Goal: Task Accomplishment & Management: Use online tool/utility

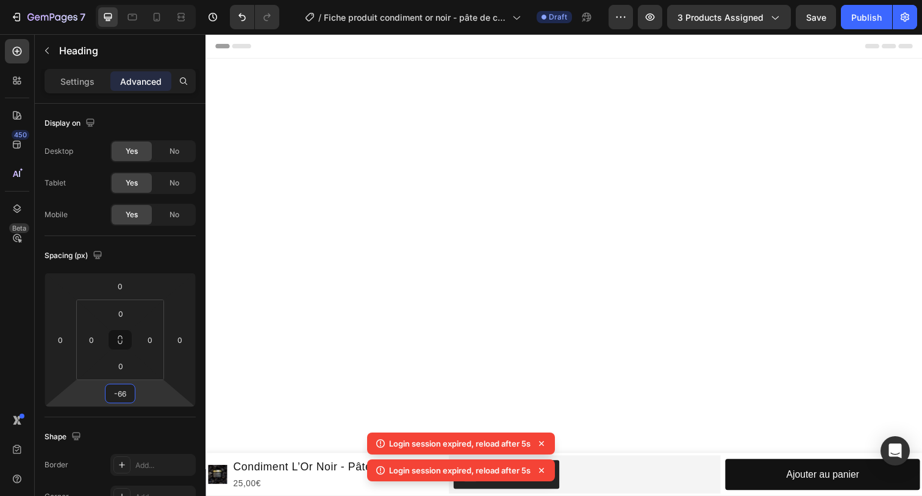
scroll to position [786, 0]
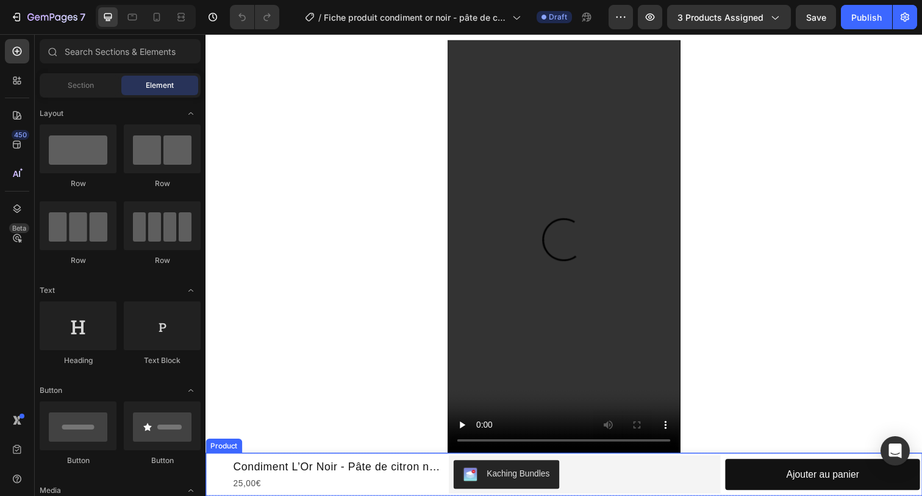
scroll to position [883, 0]
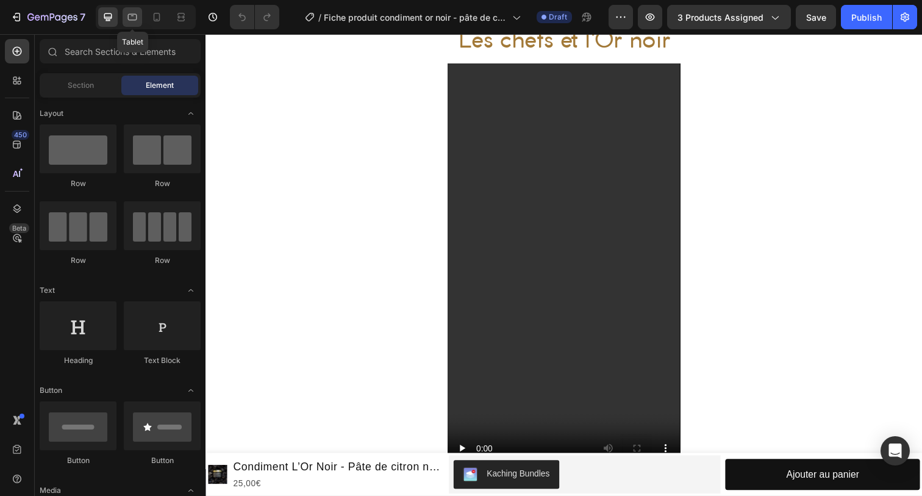
click at [130, 16] on icon at bounding box center [132, 17] width 12 height 12
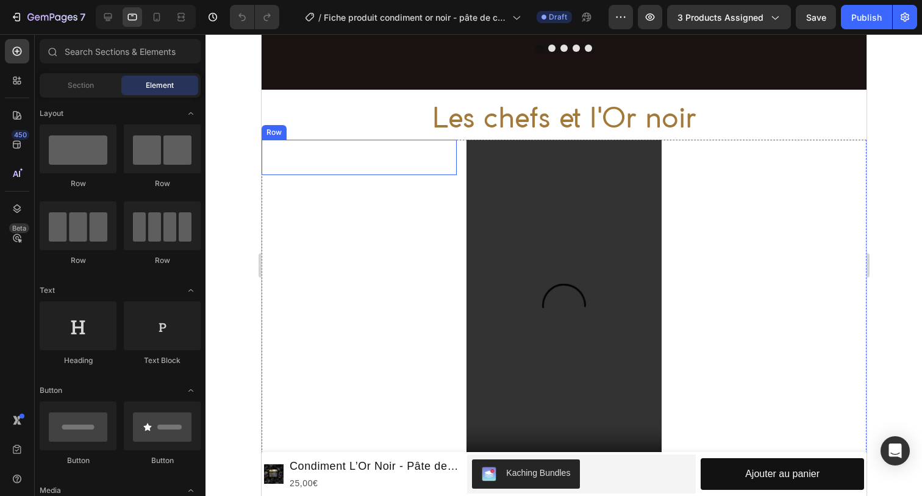
scroll to position [837, 0]
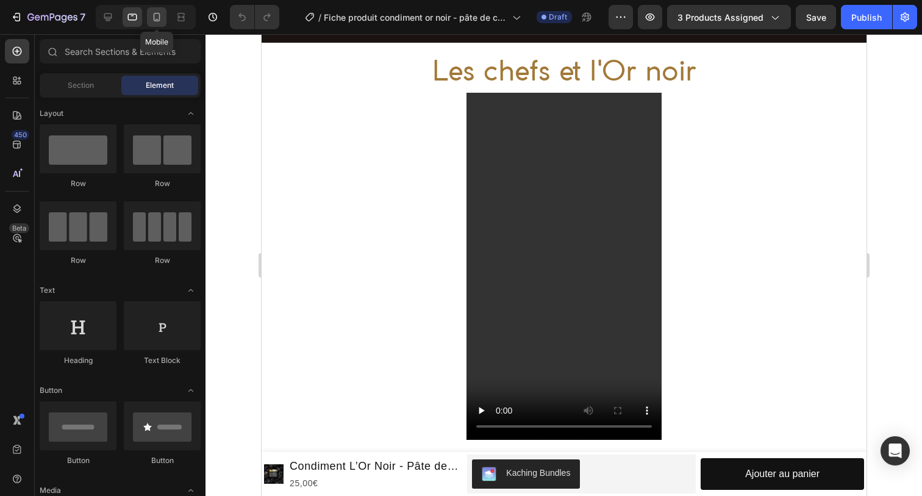
click at [159, 22] on icon at bounding box center [157, 17] width 12 height 12
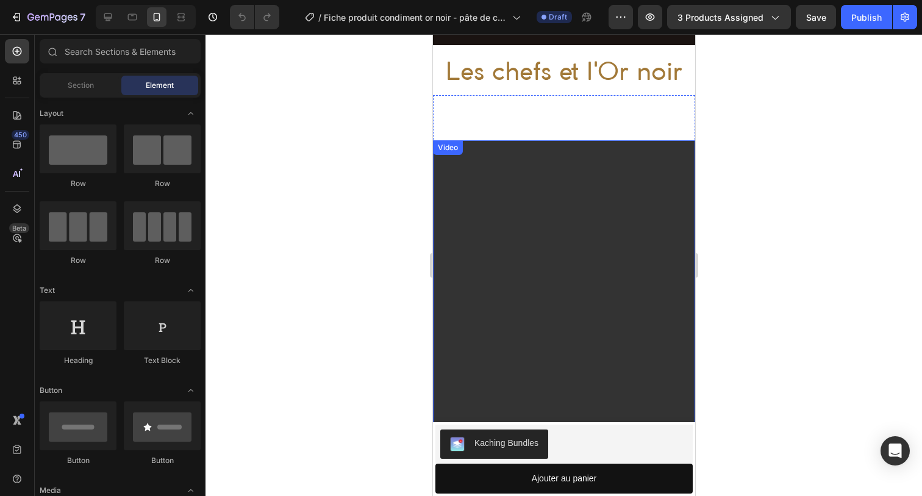
scroll to position [872, 0]
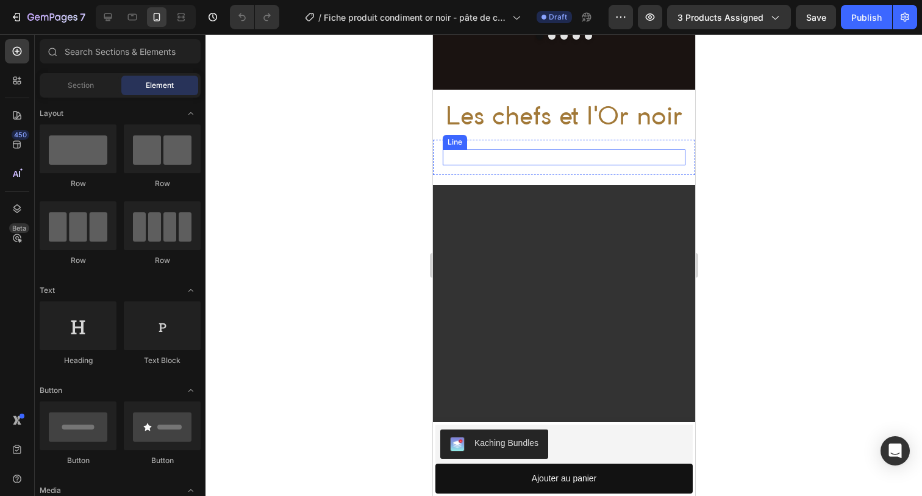
click at [518, 163] on div "Title Line" at bounding box center [563, 157] width 243 height 16
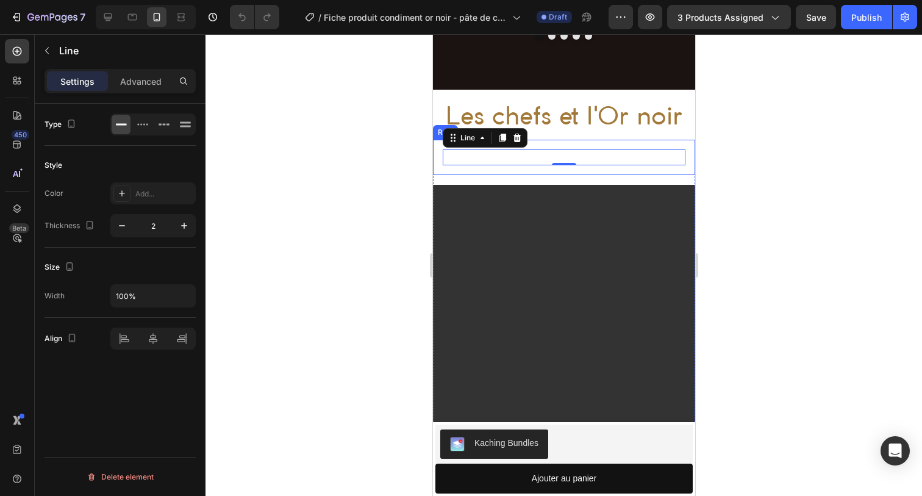
click at [585, 143] on div "Title Line 0 Row" at bounding box center [563, 157] width 262 height 35
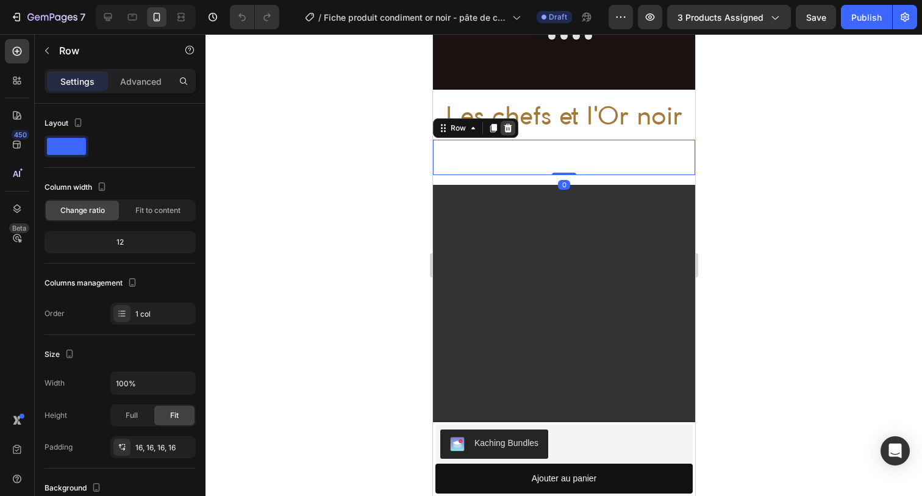
click at [505, 124] on icon at bounding box center [508, 128] width 8 height 9
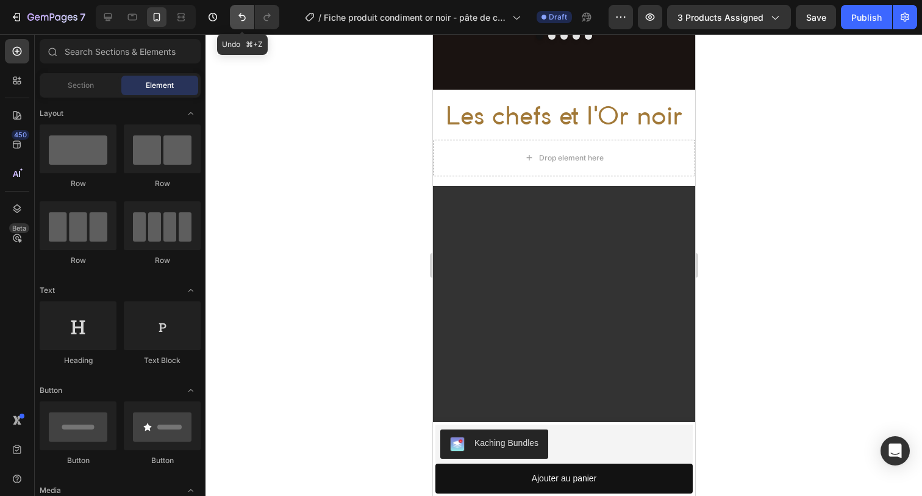
click at [237, 18] on icon "Undo/Redo" at bounding box center [242, 17] width 12 height 12
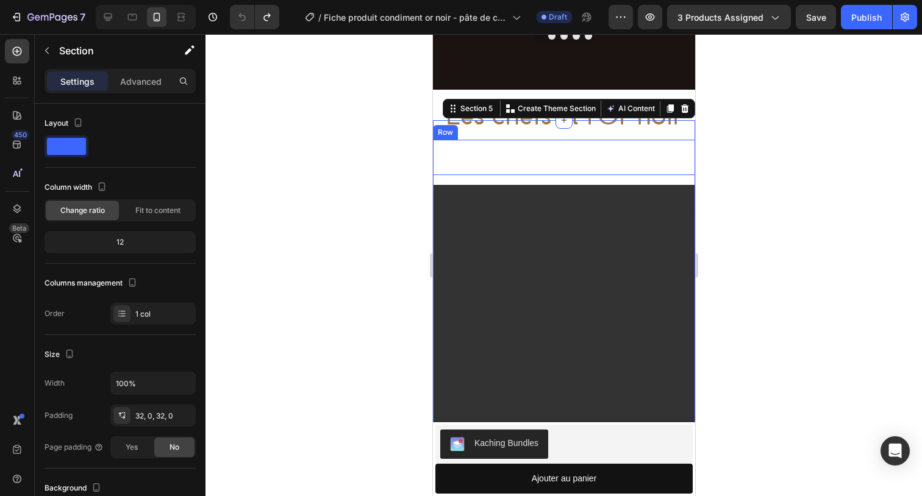
click at [524, 157] on div "Title Line" at bounding box center [563, 157] width 243 height 16
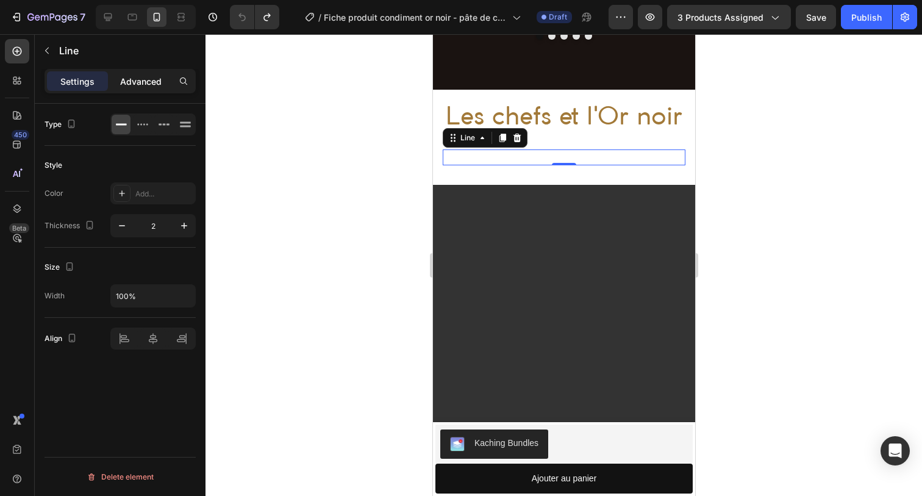
click at [155, 80] on p "Advanced" at bounding box center [140, 81] width 41 height 13
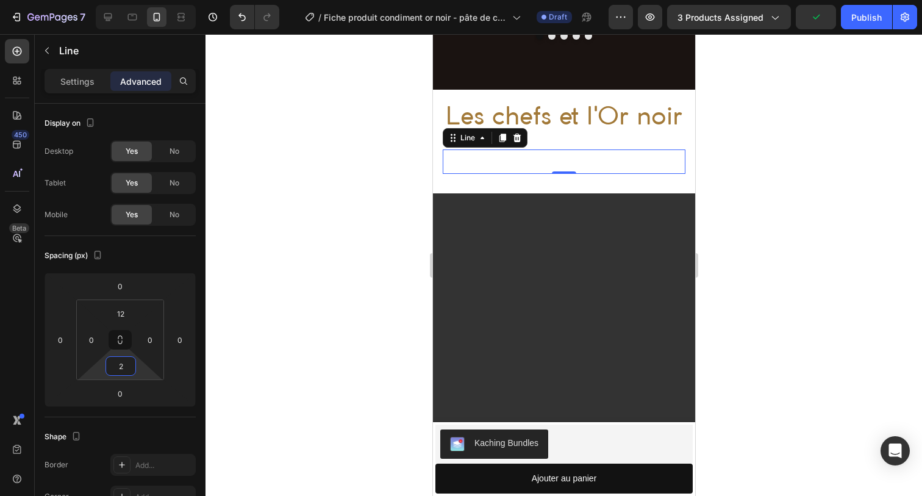
type input "0"
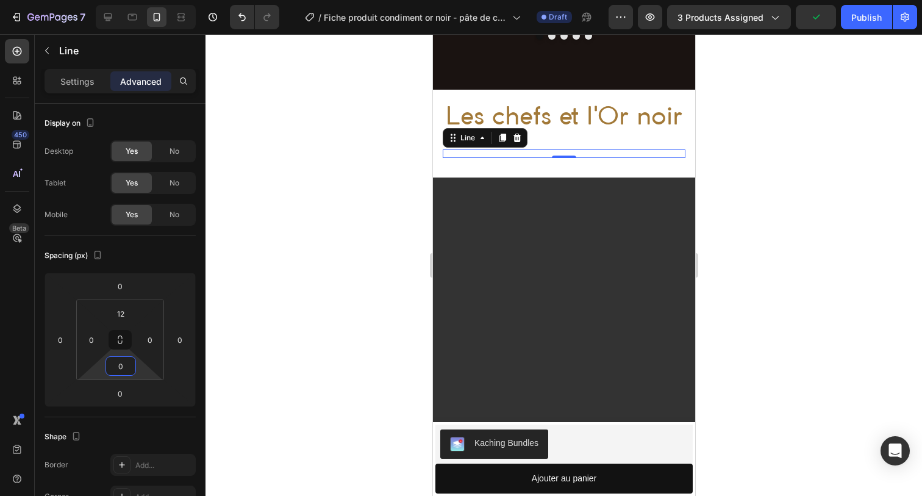
drag, startPoint x: 130, startPoint y: 352, endPoint x: 129, endPoint y: 365, distance: 12.8
click at [129, 0] on html "7 Version history / Fiche produit condiment or noir - pâte de citron noir Draft…" at bounding box center [461, 0] width 922 height 0
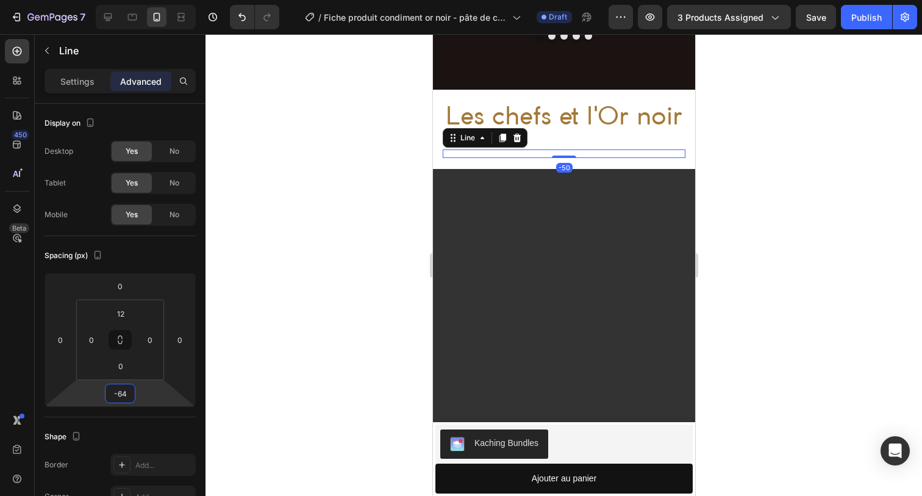
type input "-66"
drag, startPoint x: 144, startPoint y: 387, endPoint x: 146, endPoint y: 405, distance: 17.8
click at [144, 0] on html "7 Version history / Fiche produit condiment or noir - pâte de citron noir Draft…" at bounding box center [461, 0] width 922 height 0
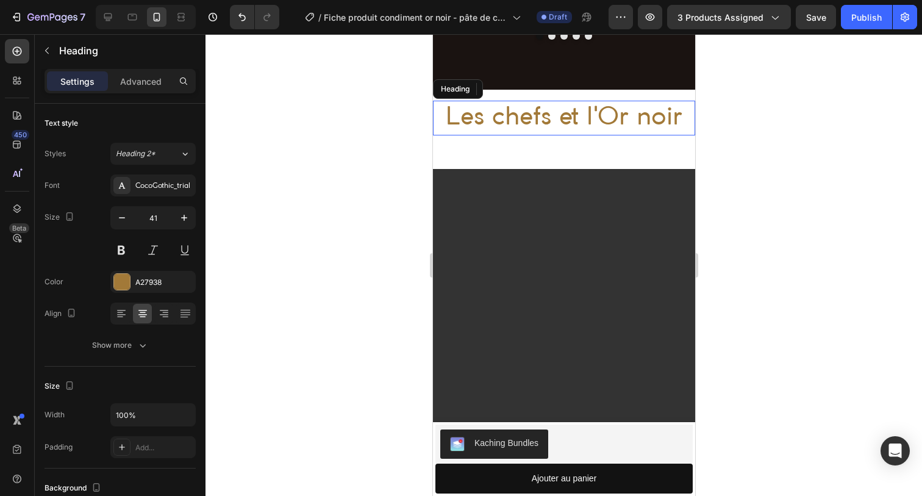
click at [524, 112] on h2 "Les chefs et l'Or noir" at bounding box center [563, 118] width 262 height 35
click at [148, 85] on p "Advanced" at bounding box center [140, 81] width 41 height 13
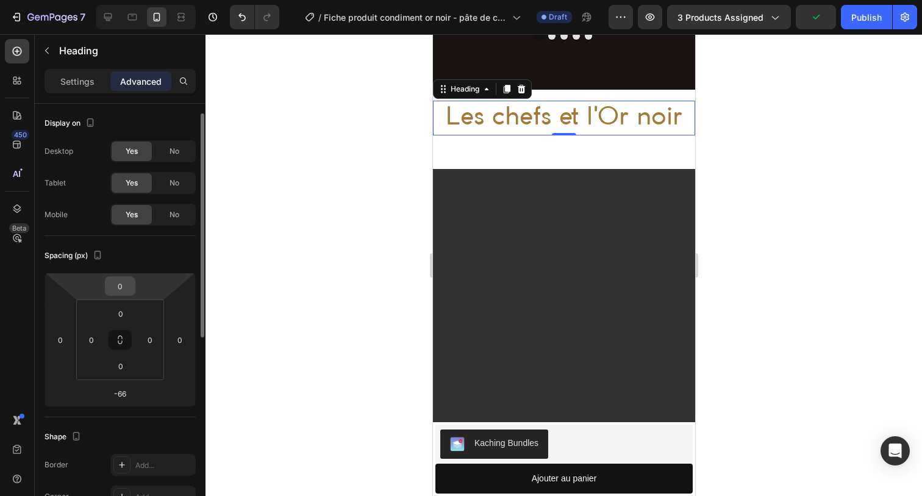
scroll to position [7, 0]
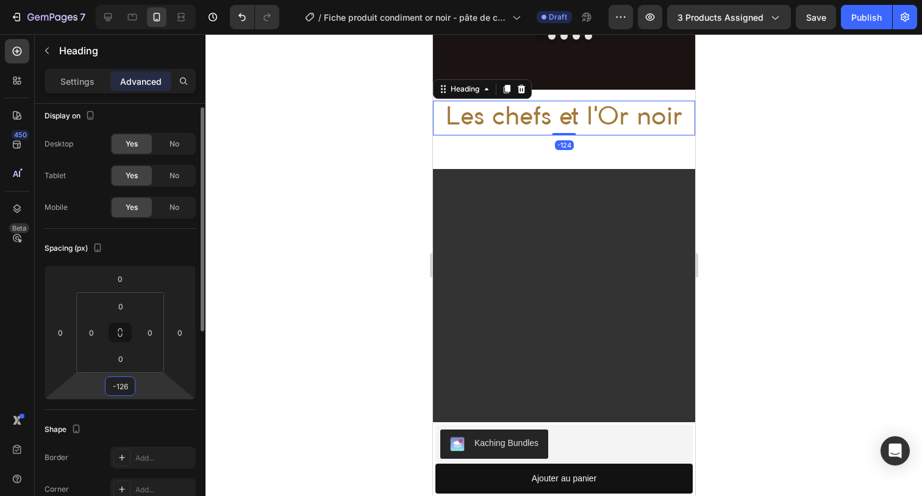
type input "-128"
drag, startPoint x: 141, startPoint y: 375, endPoint x: 140, endPoint y: 396, distance: 20.8
click at [140, 0] on html "7 Version history / Fiche produit condiment or noir - pâte de citron noir Draft…" at bounding box center [461, 0] width 922 height 0
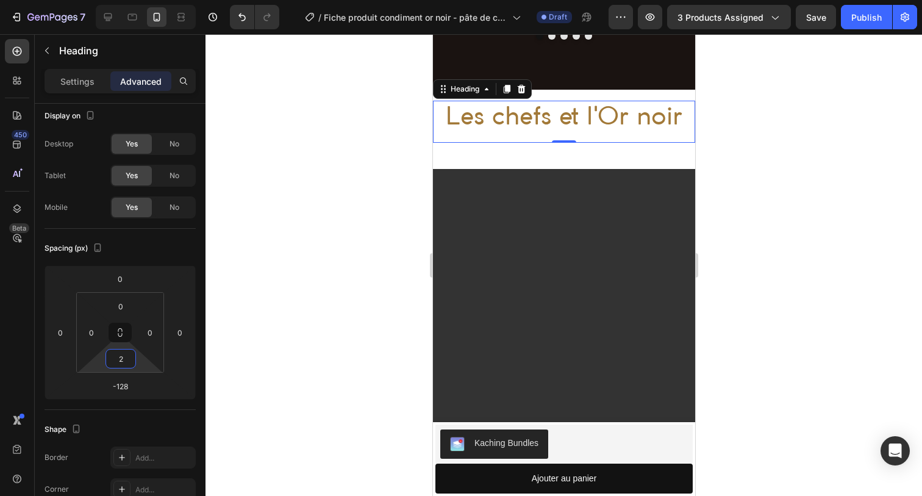
type input "0"
drag, startPoint x: 136, startPoint y: 349, endPoint x: 135, endPoint y: 355, distance: 6.7
click at [135, 0] on html "7 Version history / Fiche produit condiment or noir - pâte de citron noir Draft…" at bounding box center [461, 0] width 922 height 0
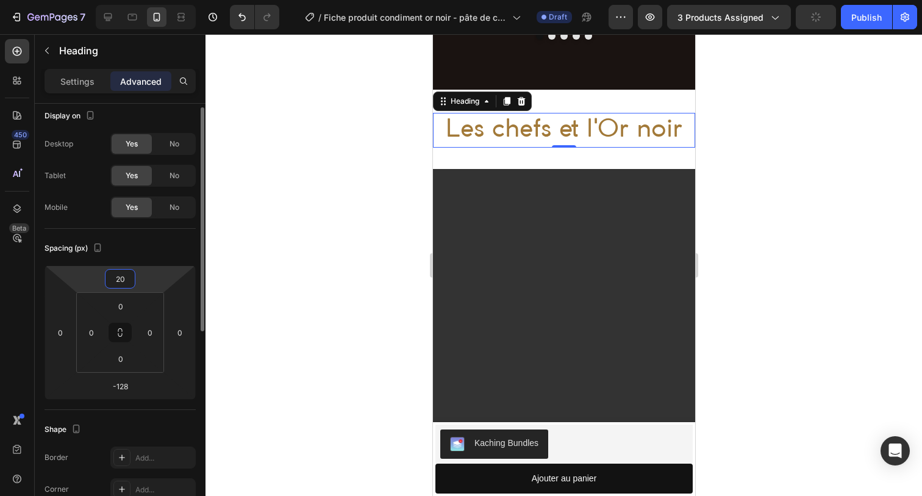
type input "18"
click at [144, 0] on html "7 Version history / Fiche produit condiment or noir - pâte de citron noir Draft…" at bounding box center [461, 0] width 922 height 0
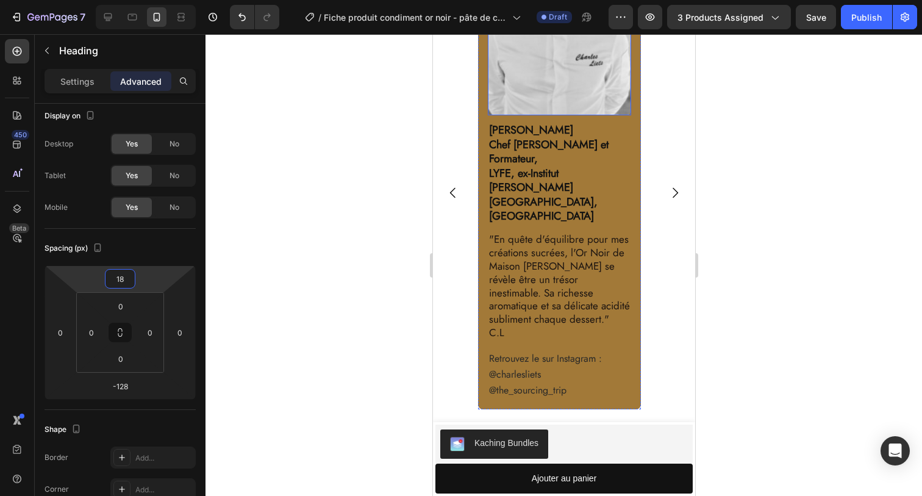
scroll to position [1647, 0]
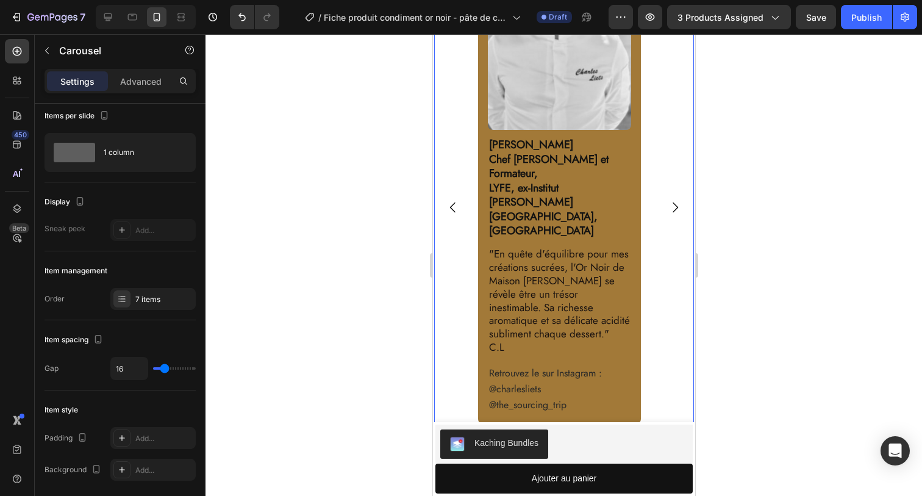
click at [452, 202] on icon "Carousel Back Arrow" at bounding box center [451, 207] width 5 height 10
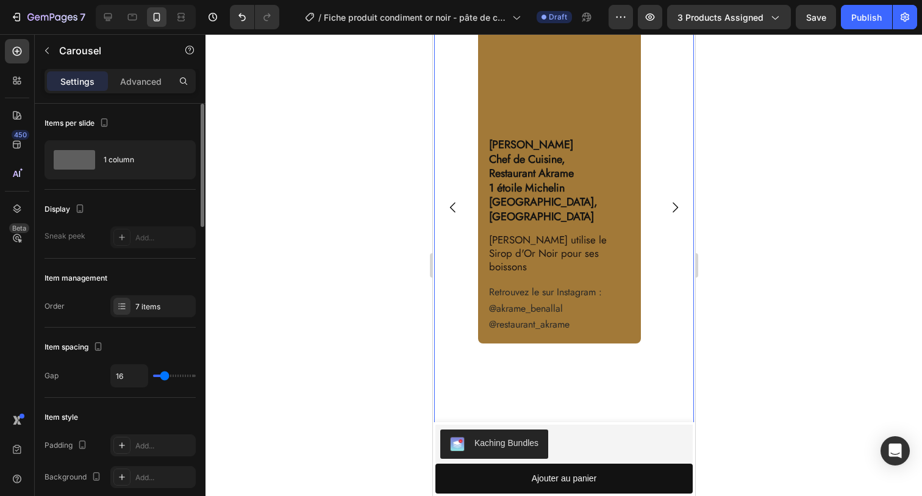
click at [452, 200] on icon "Carousel Back Arrow" at bounding box center [452, 207] width 15 height 15
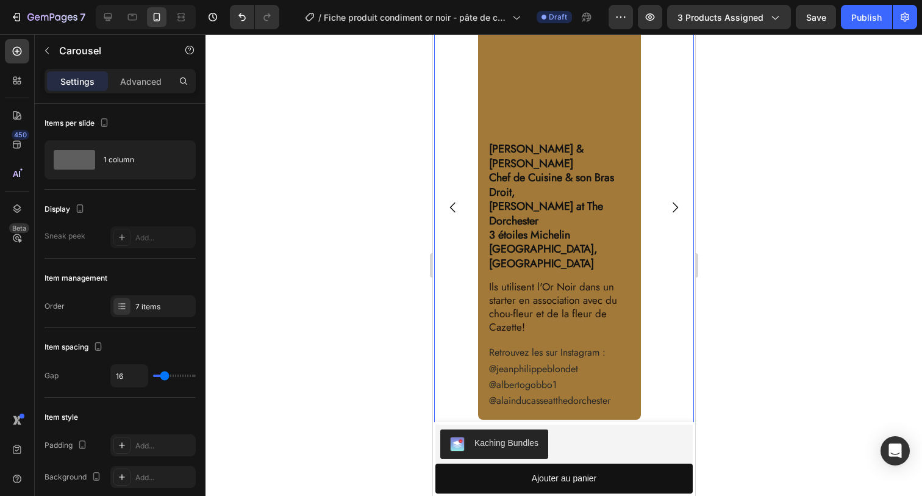
scroll to position [1561, 0]
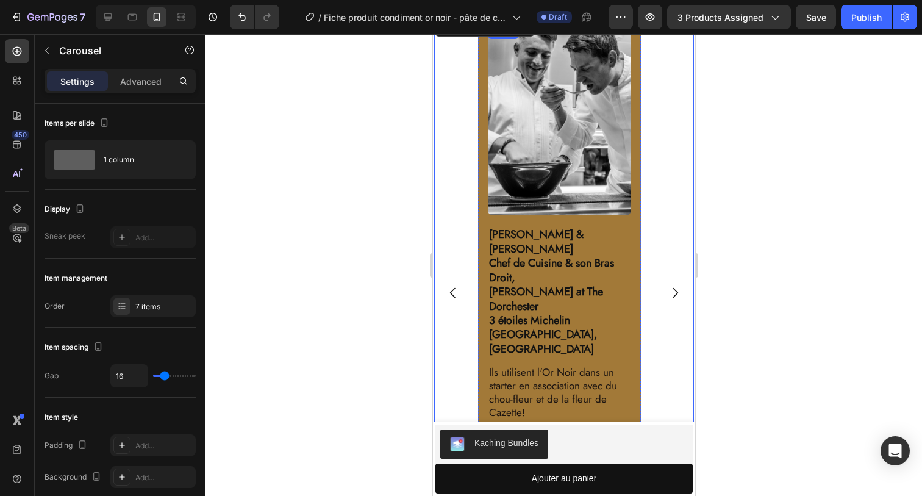
click at [547, 152] on img at bounding box center [558, 119] width 143 height 191
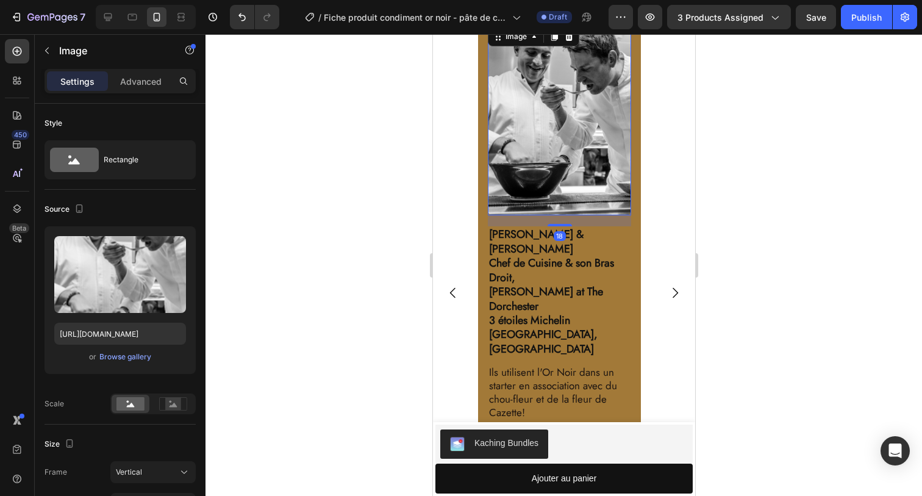
scroll to position [1548, 0]
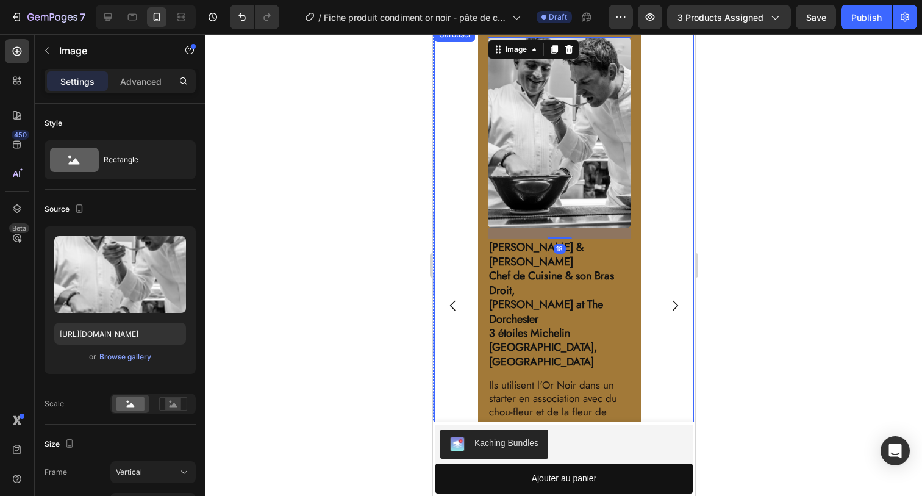
click at [667, 298] on icon "Carousel Next Arrow" at bounding box center [674, 305] width 15 height 15
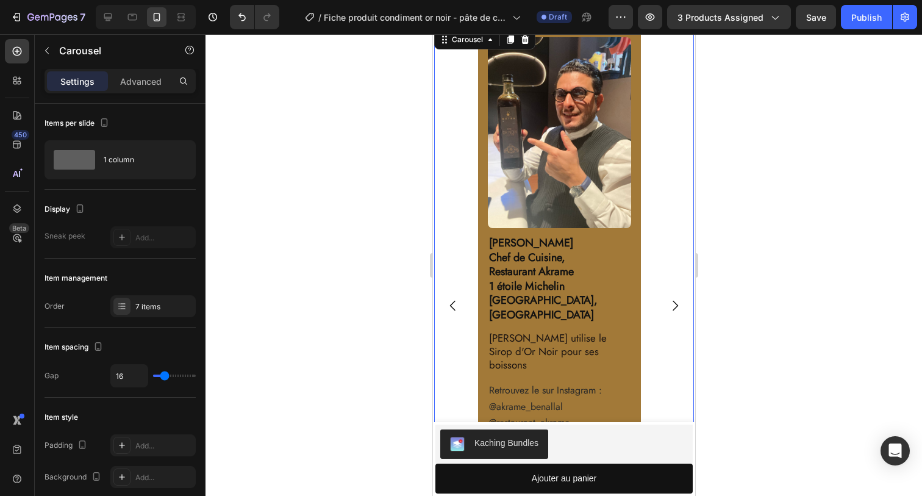
click at [452, 301] on icon "Carousel Back Arrow" at bounding box center [451, 306] width 5 height 10
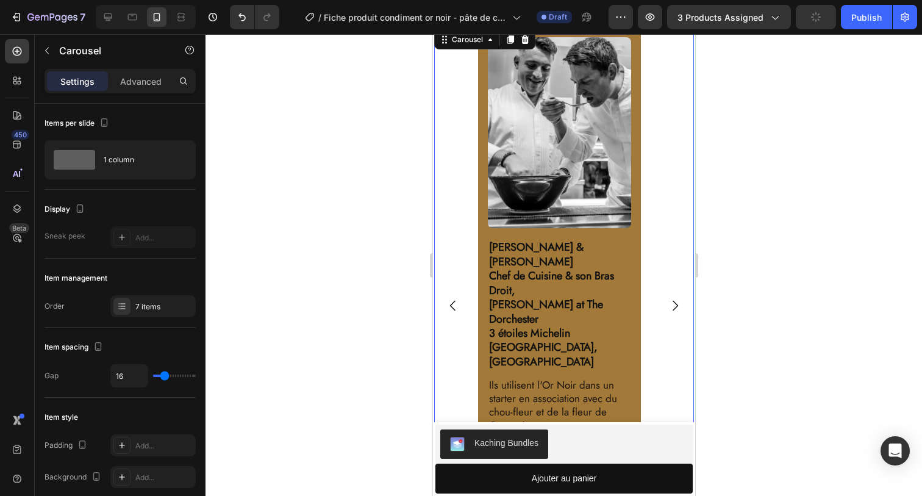
click at [452, 301] on icon "Carousel Back Arrow" at bounding box center [451, 306] width 5 height 10
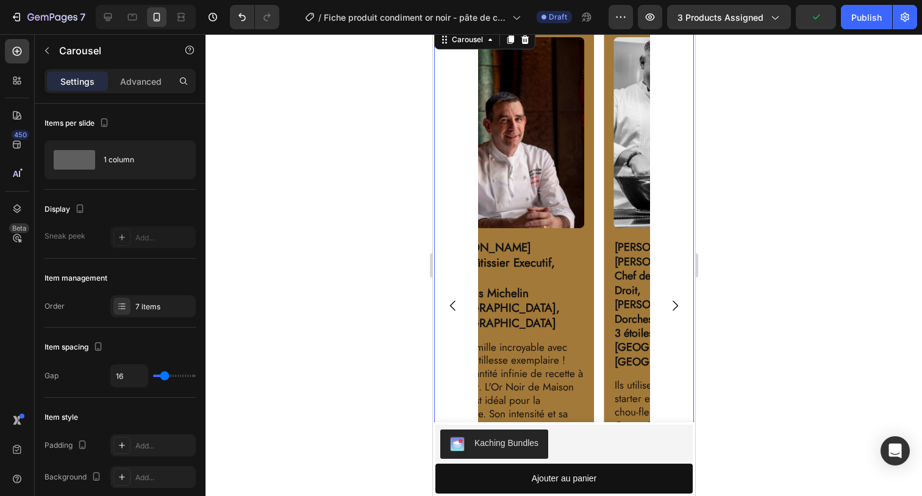
click at [452, 301] on icon "Carousel Back Arrow" at bounding box center [451, 306] width 5 height 10
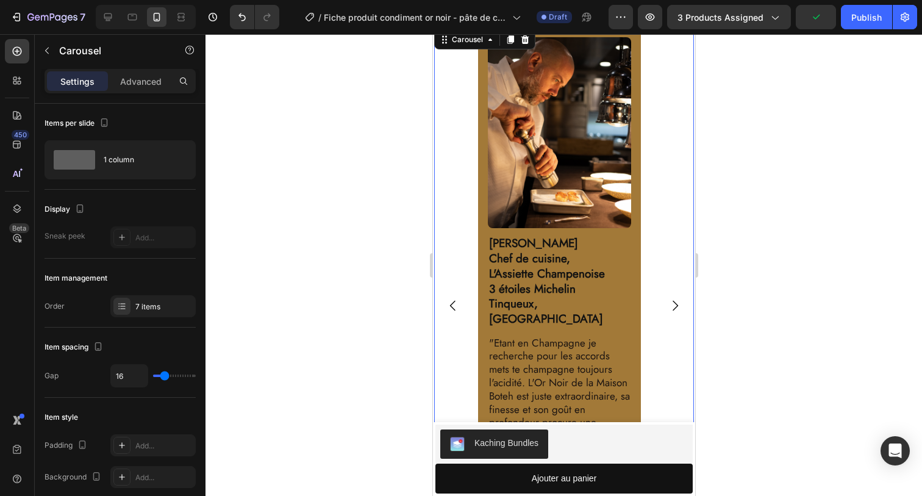
click at [452, 301] on icon "Carousel Back Arrow" at bounding box center [451, 306] width 5 height 10
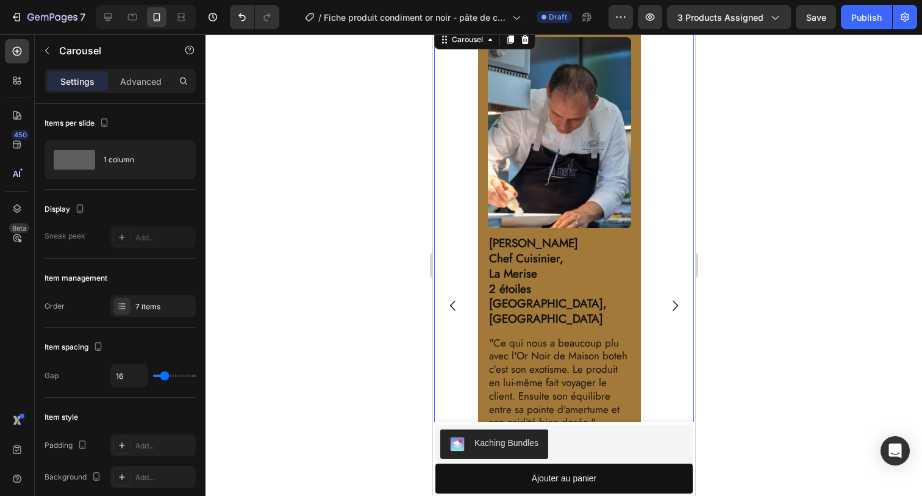
click at [452, 301] on icon "Carousel Back Arrow" at bounding box center [451, 306] width 5 height 10
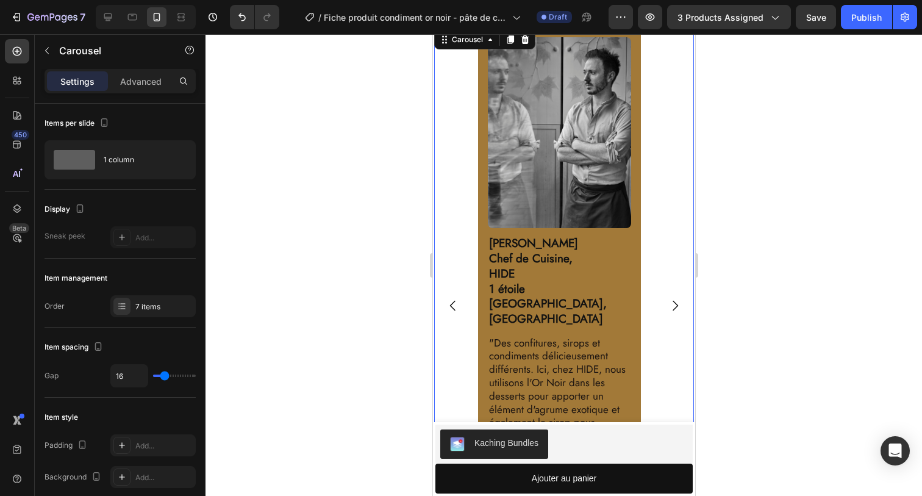
click at [452, 301] on icon "Carousel Back Arrow" at bounding box center [451, 306] width 5 height 10
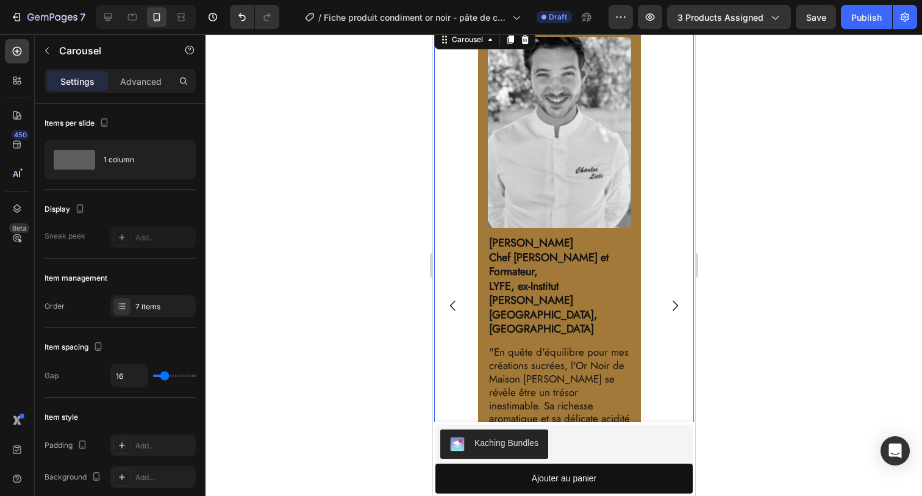
click at [452, 301] on icon "Carousel Back Arrow" at bounding box center [451, 306] width 5 height 10
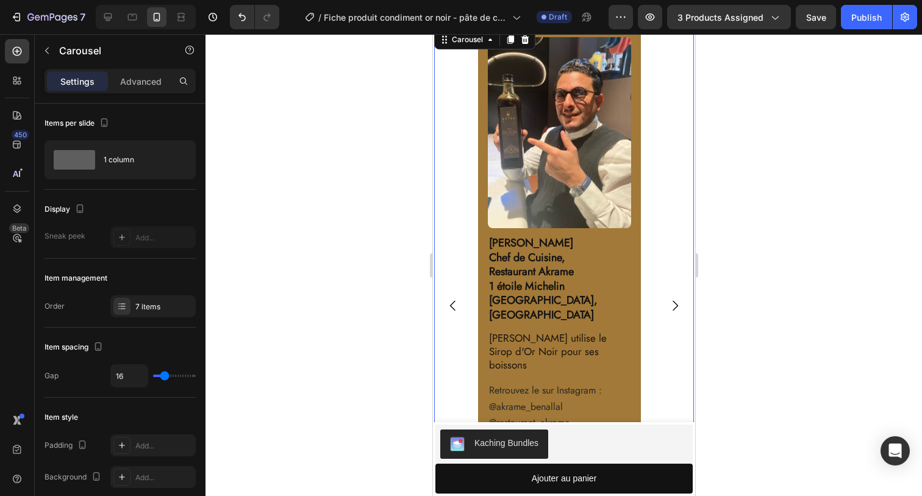
click at [452, 301] on icon "Carousel Back Arrow" at bounding box center [451, 306] width 5 height 10
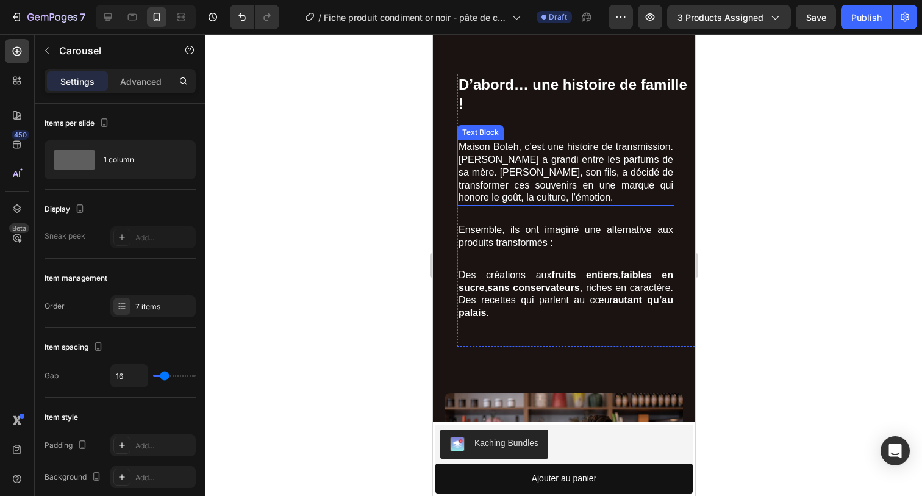
scroll to position [2100, 0]
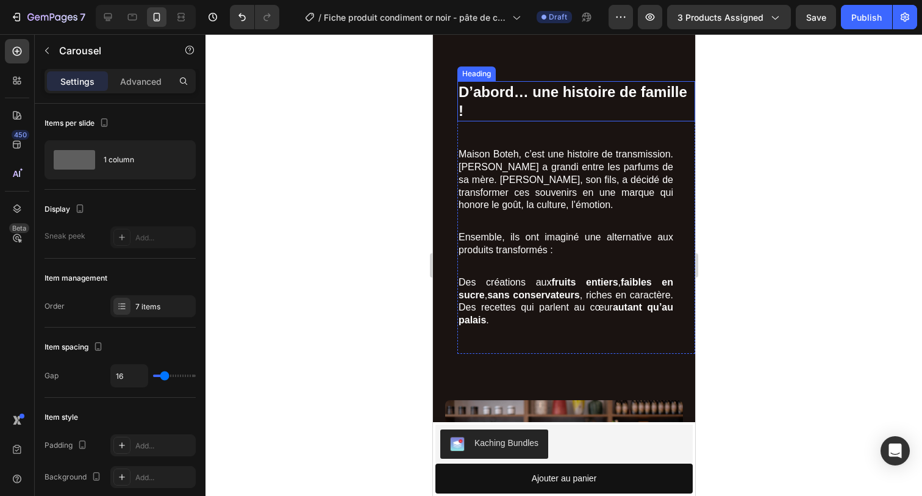
click at [524, 102] on h2 "D’abord… une histoire de famille !" at bounding box center [576, 101] width 238 height 40
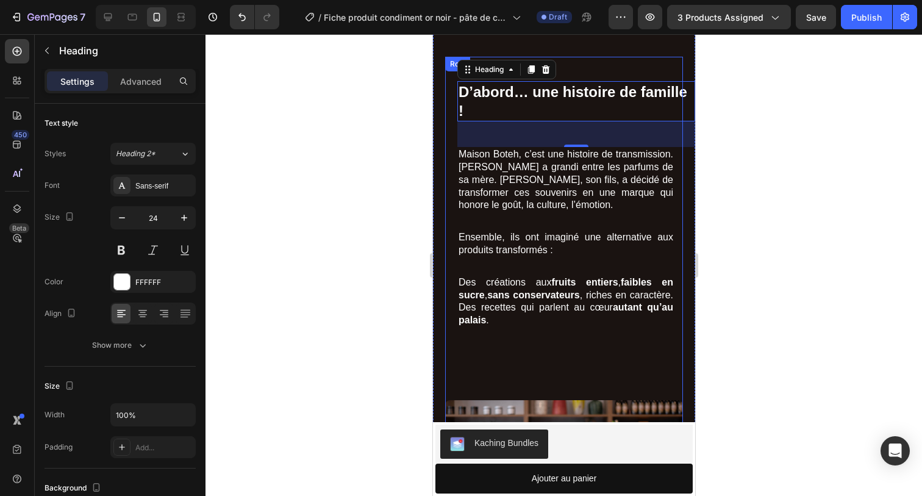
click at [453, 144] on div "D’abord… une histoire de famille ! Heading 42 Maison Boteh, c’est une histoire …" at bounding box center [563, 214] width 238 height 314
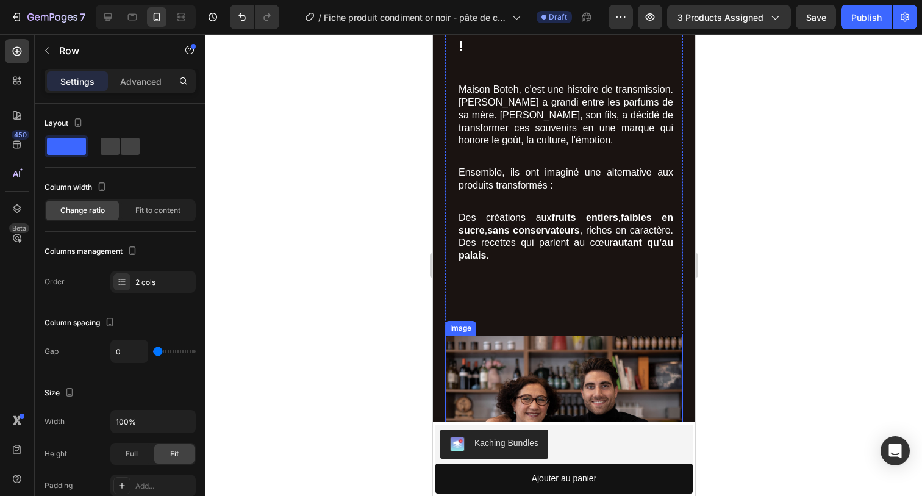
scroll to position [2293, 0]
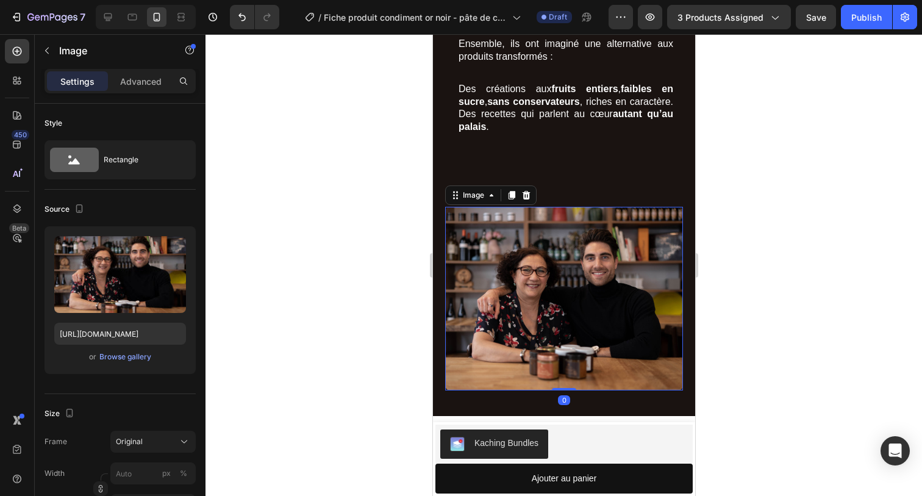
click at [505, 271] on img at bounding box center [563, 298] width 238 height 183
click at [148, 88] on div "Advanced" at bounding box center [140, 81] width 61 height 20
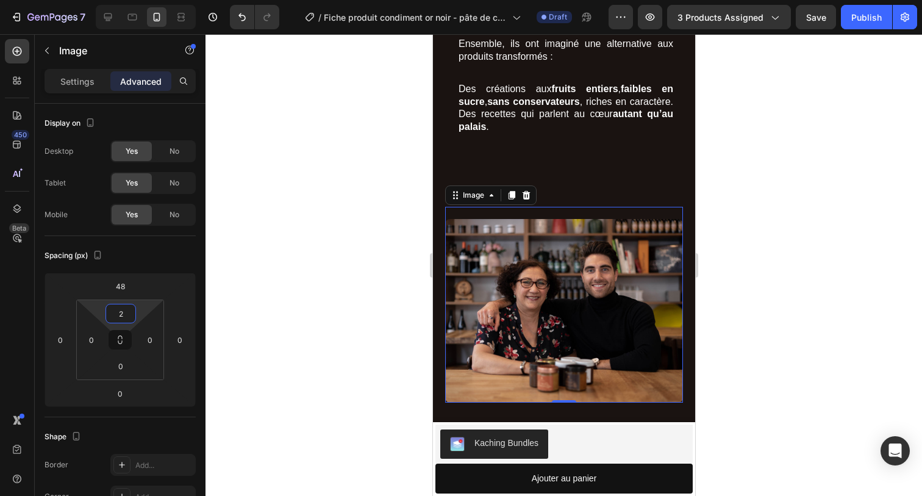
type input "0"
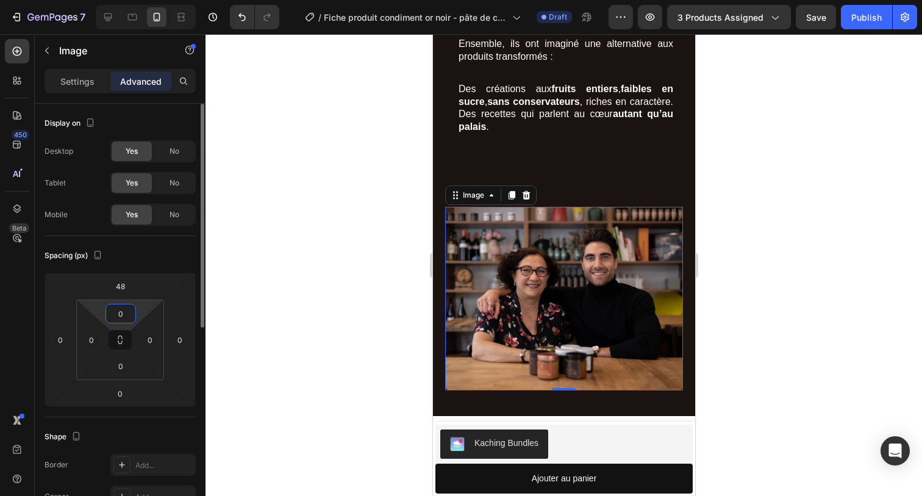
drag, startPoint x: 132, startPoint y: 301, endPoint x: 129, endPoint y: 309, distance: 8.3
click at [129, 0] on html "7 Version history / Fiche produit condiment or noir - pâte de citron noir Draft…" at bounding box center [461, 0] width 922 height 0
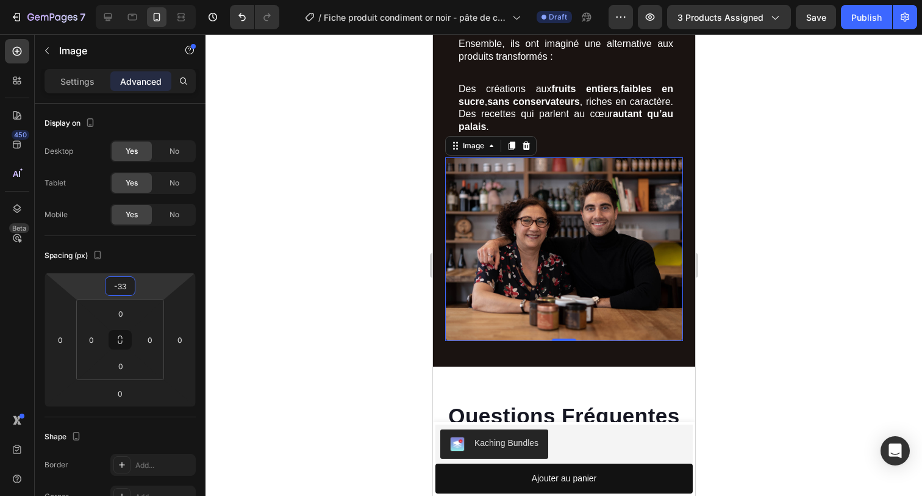
type input "-31"
drag, startPoint x: 131, startPoint y: 275, endPoint x: 131, endPoint y: 284, distance: 9.1
click at [131, 0] on html "7 Version history / Fiche produit condiment or noir - pâte de citron noir Draft…" at bounding box center [461, 0] width 922 height 0
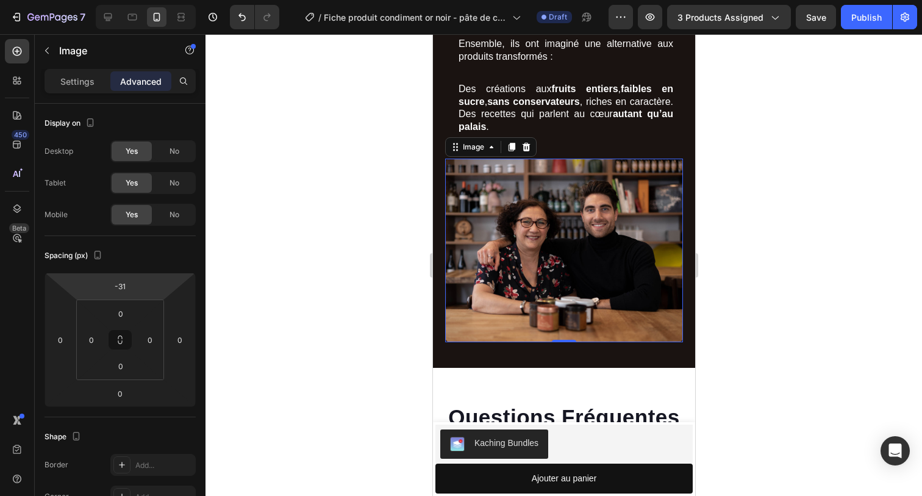
click at [374, 298] on div at bounding box center [563, 264] width 716 height 461
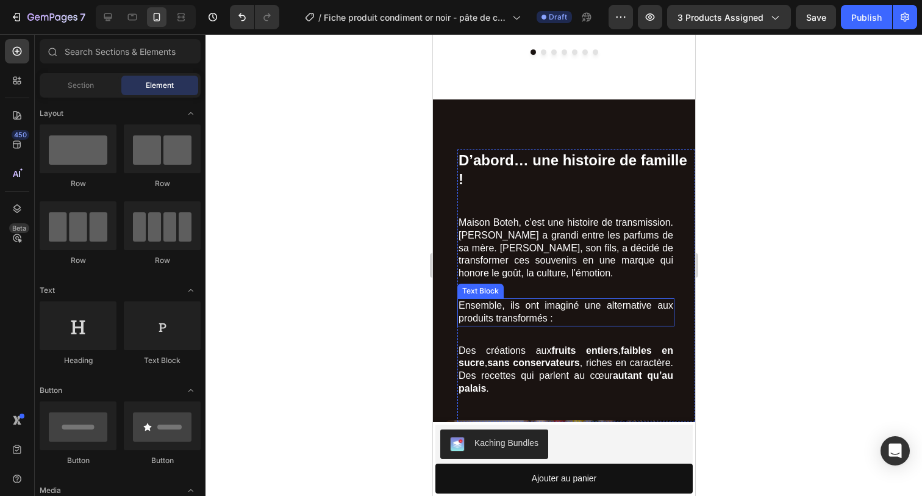
scroll to position [2079, 0]
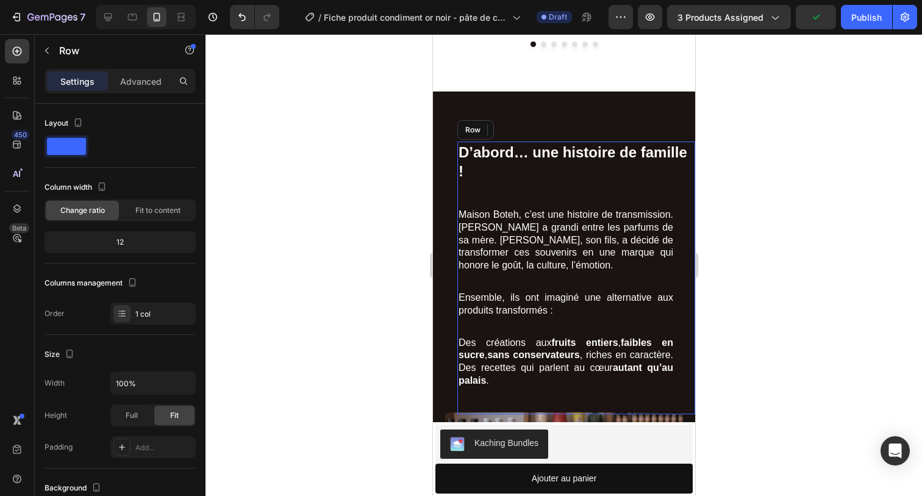
click at [460, 149] on div "D’abord… une histoire de famille ! Heading Maison Boteh, c’est une histoire de …" at bounding box center [576, 277] width 238 height 273
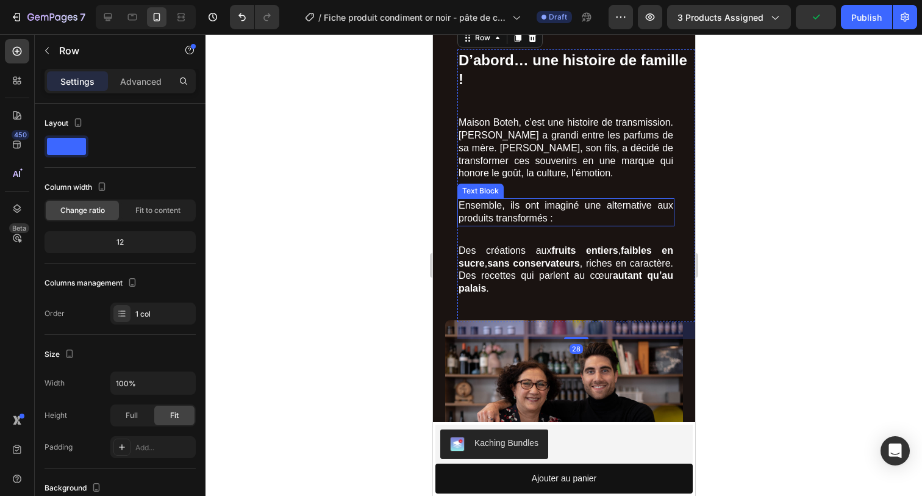
scroll to position [2130, 0]
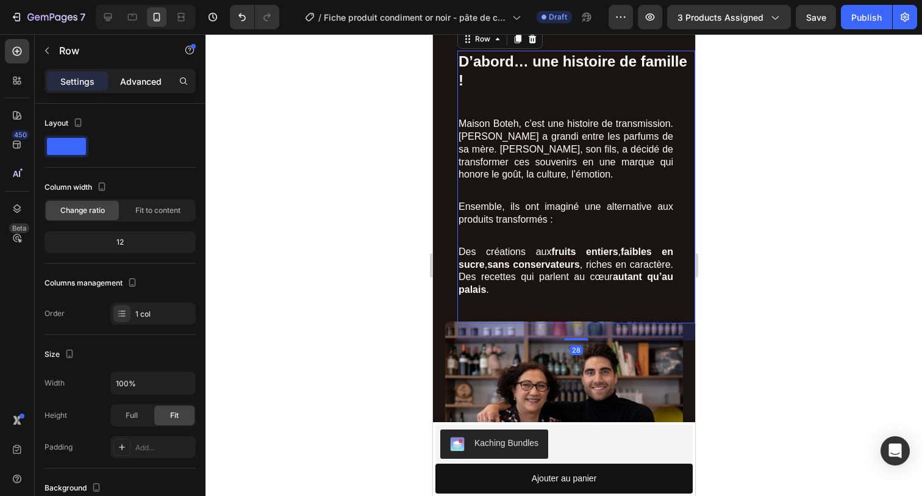
click at [143, 81] on p "Advanced" at bounding box center [140, 81] width 41 height 13
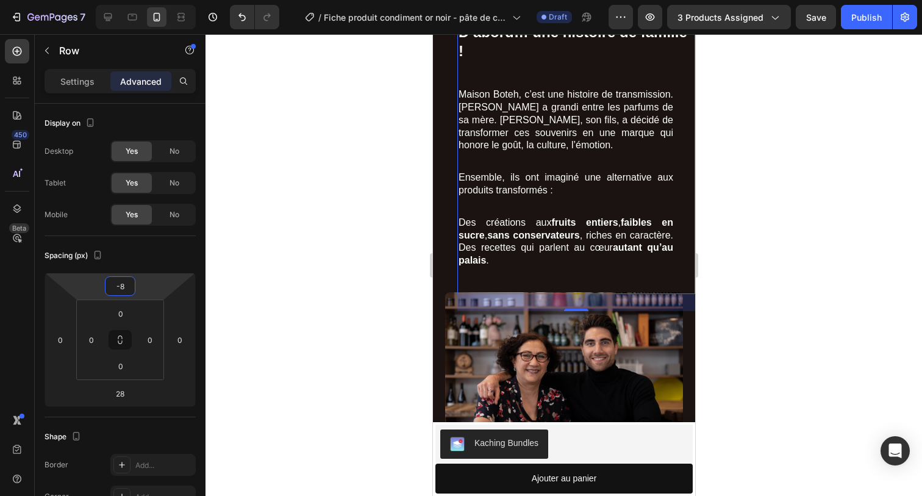
click at [132, 0] on html "7 Version history / Fiche produit condiment or noir - pâte de citron noir Draft…" at bounding box center [461, 0] width 922 height 0
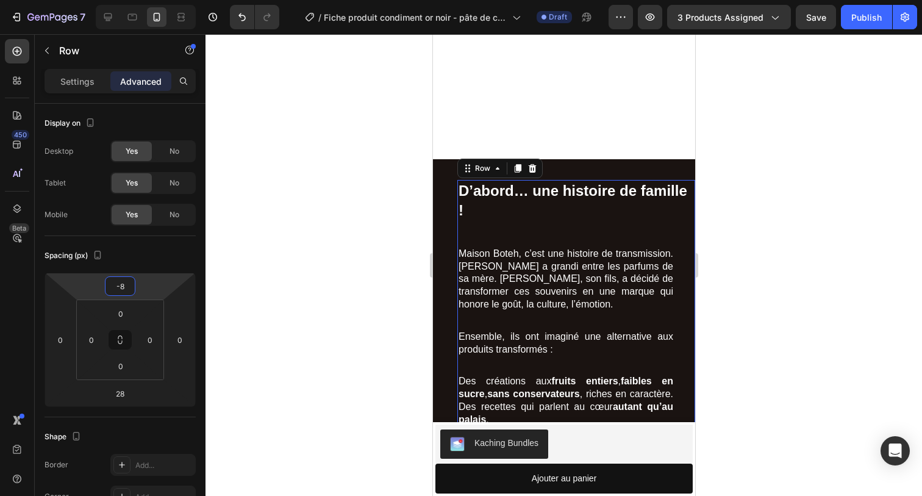
scroll to position [2060, 0]
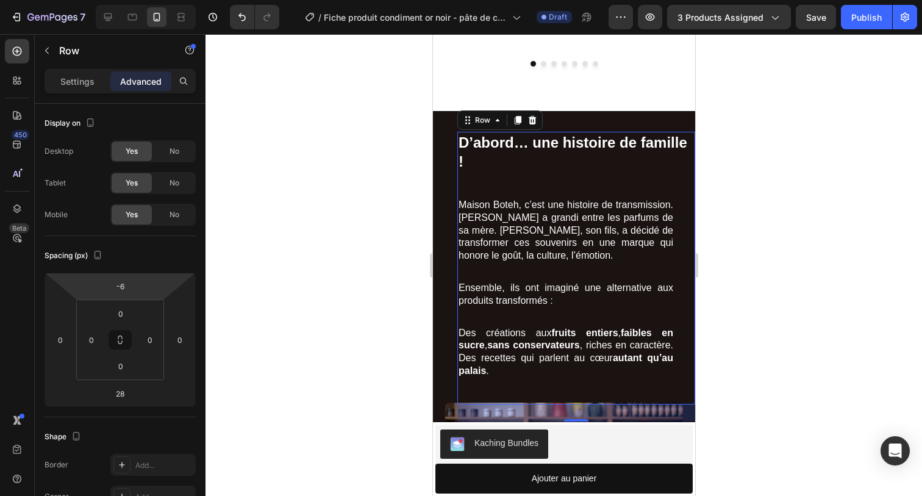
type input "-4"
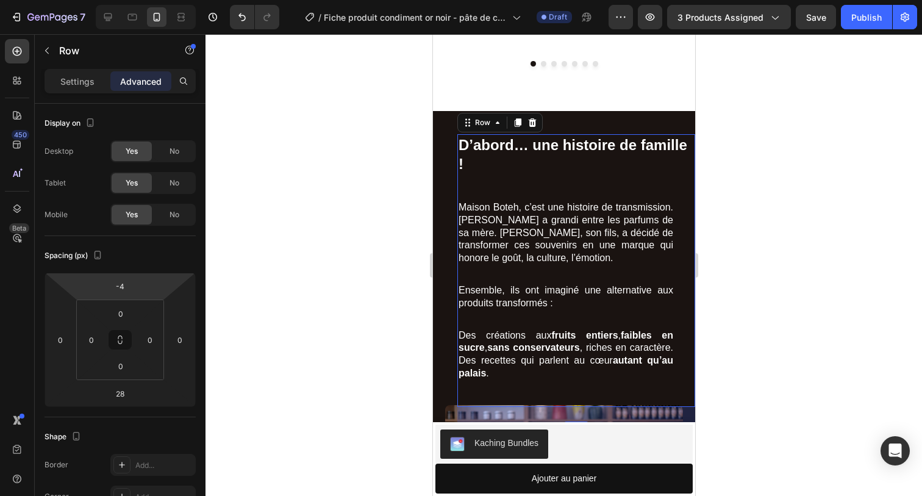
click at [139, 0] on html "7 Version history / Fiche produit condiment or noir - pâte de citron noir Draft…" at bounding box center [461, 0] width 922 height 0
click at [297, 262] on div at bounding box center [563, 264] width 716 height 461
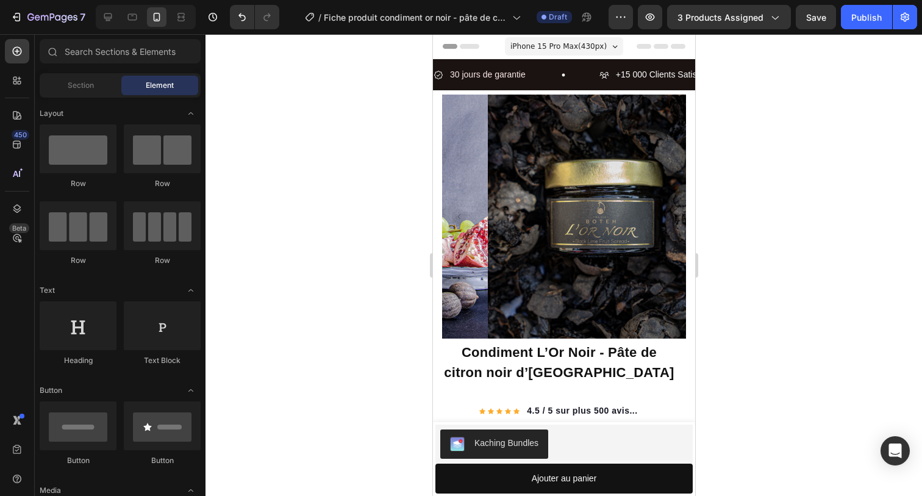
scroll to position [0, 0]
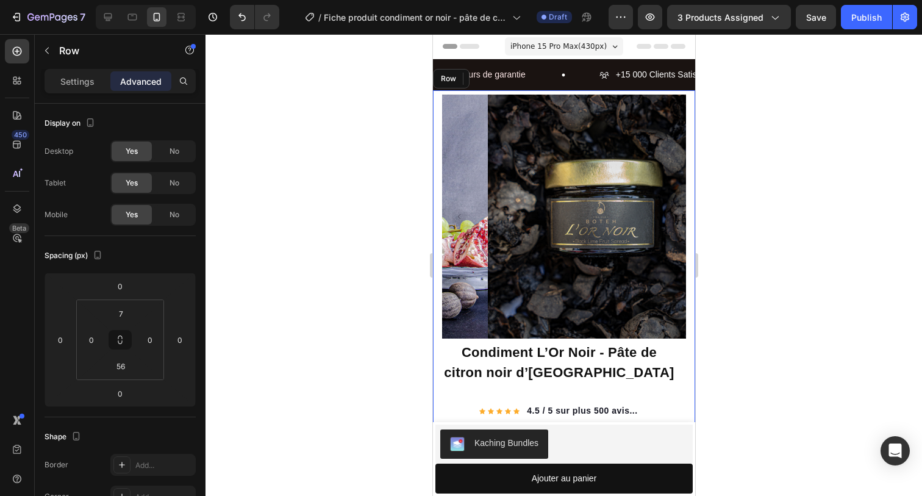
click at [560, 91] on div "Product Images C'était très bon, mon entourage et moi nous sommes régalés. Des …" at bounding box center [563, 381] width 262 height 583
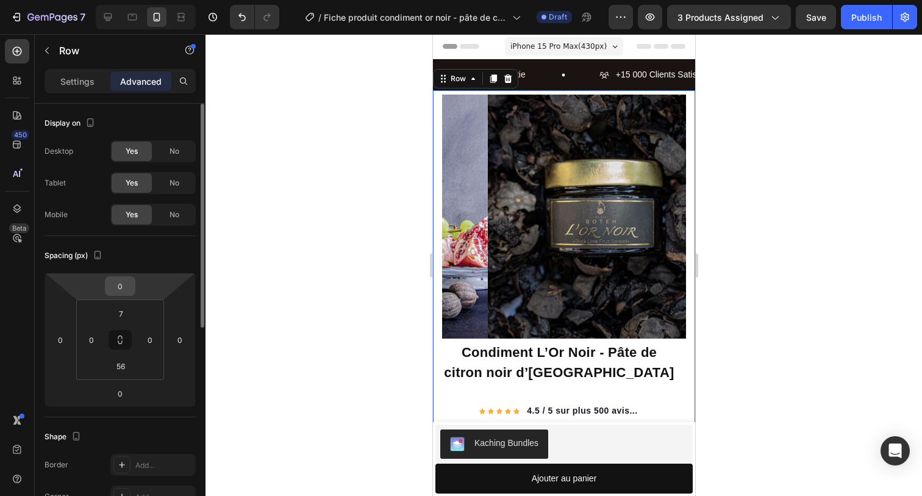
drag, startPoint x: 134, startPoint y: 277, endPoint x: 134, endPoint y: 285, distance: 7.9
click at [134, 287] on div "0" at bounding box center [120, 286] width 30 height 20
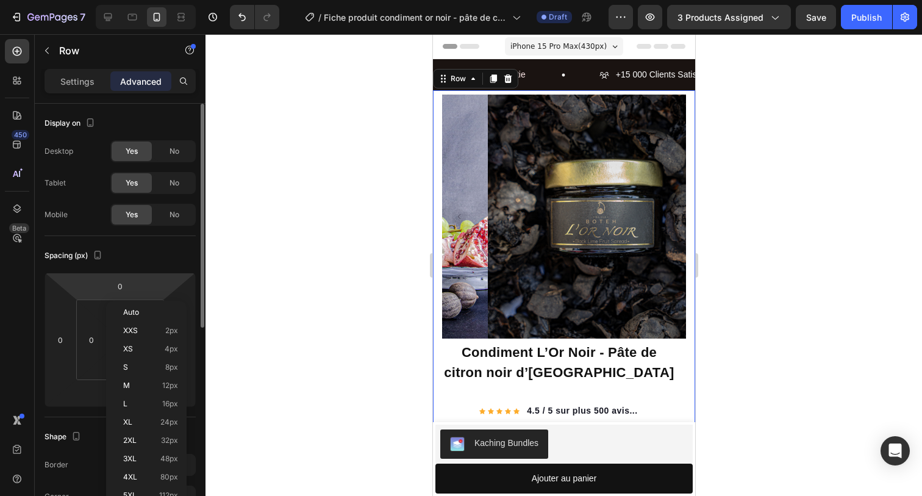
click at [136, 0] on html "7 Version history / Fiche produit condiment or noir - pâte de citron noir Draft…" at bounding box center [461, 0] width 922 height 0
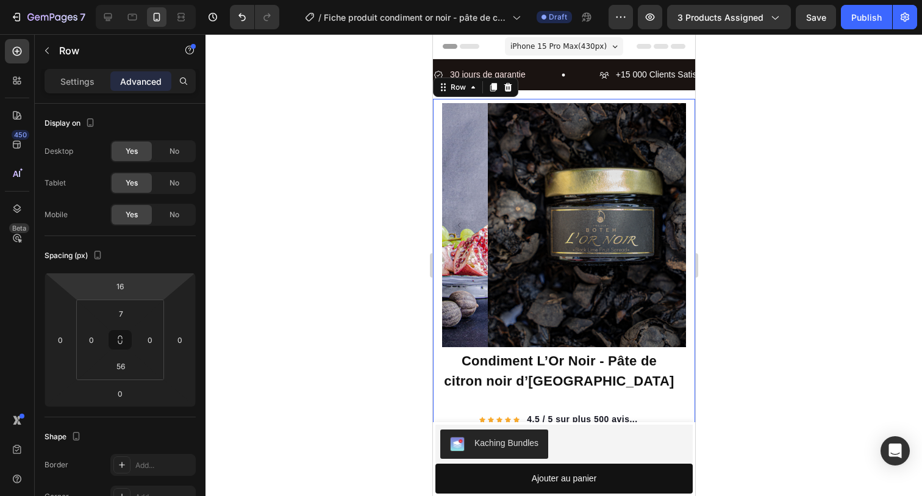
type input "14"
drag, startPoint x: 142, startPoint y: 275, endPoint x: 145, endPoint y: 264, distance: 11.4
click at [145, 0] on html "7 Version history / Fiche produit condiment or noir - pâte de citron noir Draft…" at bounding box center [461, 0] width 922 height 0
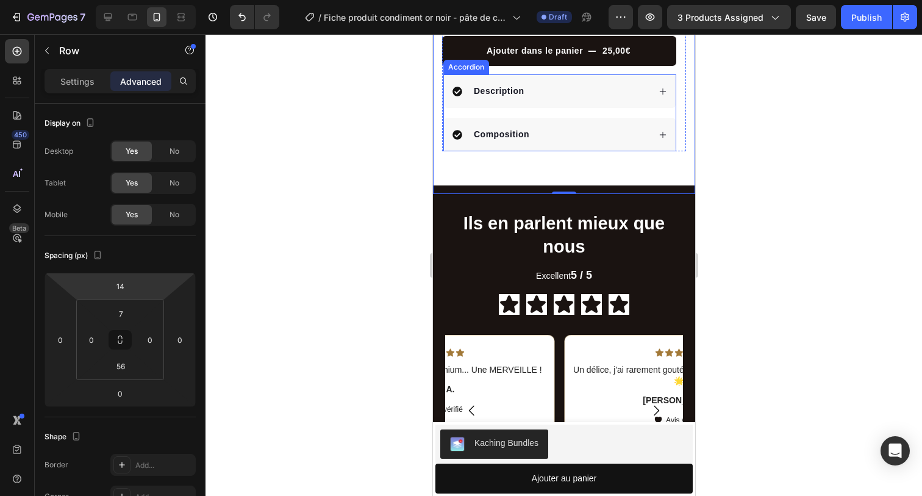
scroll to position [490, 0]
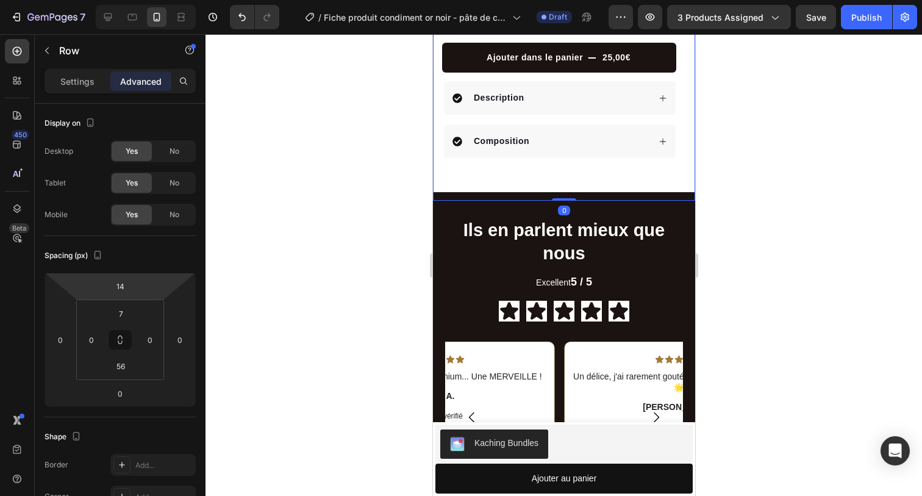
drag, startPoint x: 554, startPoint y: 188, endPoint x: 554, endPoint y: 180, distance: 7.9
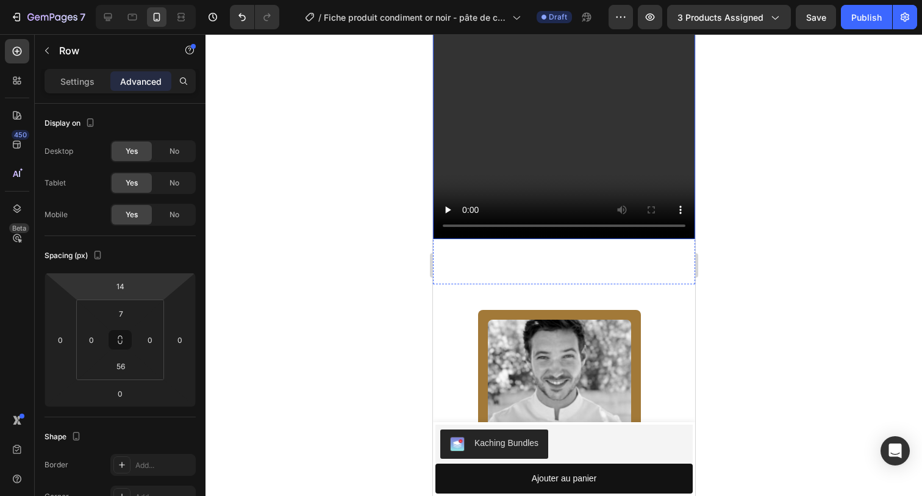
scroll to position [1342, 0]
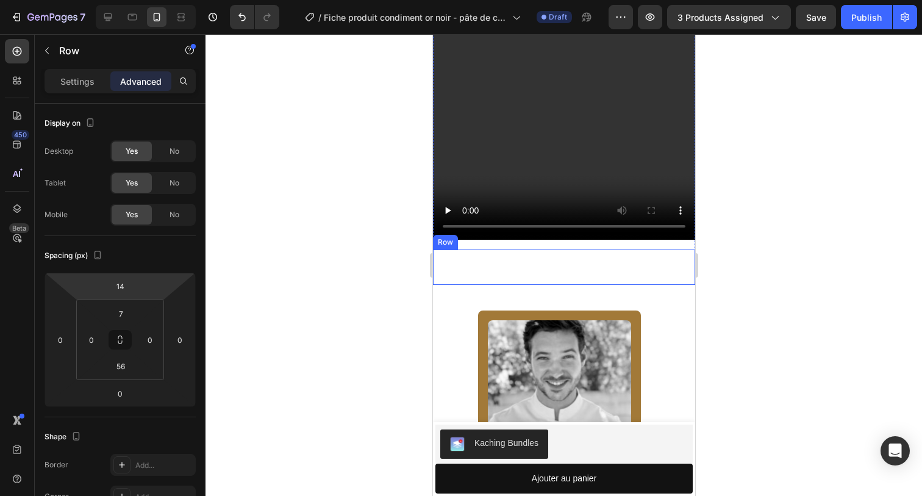
click at [528, 249] on div "Title Line Row" at bounding box center [563, 266] width 262 height 35
drag, startPoint x: 559, startPoint y: 266, endPoint x: 554, endPoint y: 245, distance: 21.4
click at [554, 249] on div "Title Line Row 0" at bounding box center [563, 266] width 262 height 35
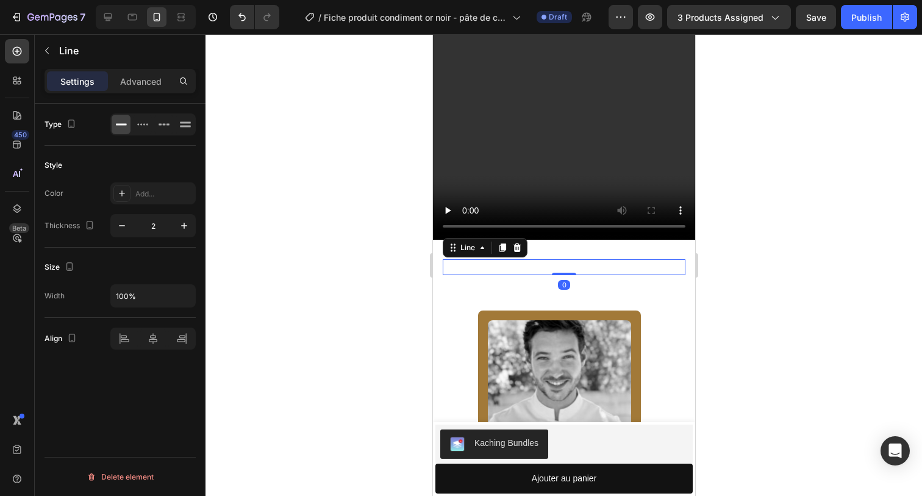
click at [556, 266] on div at bounding box center [563, 266] width 243 height 1
drag, startPoint x: 554, startPoint y: 257, endPoint x: 555, endPoint y: 238, distance: 18.9
click at [555, 249] on div "Title Line 0 Row" at bounding box center [563, 266] width 262 height 35
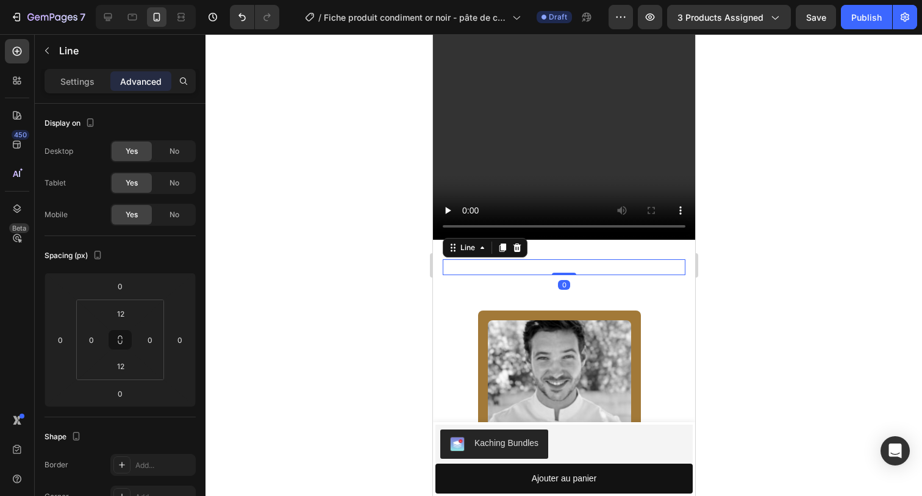
click at [304, 281] on div at bounding box center [563, 264] width 716 height 461
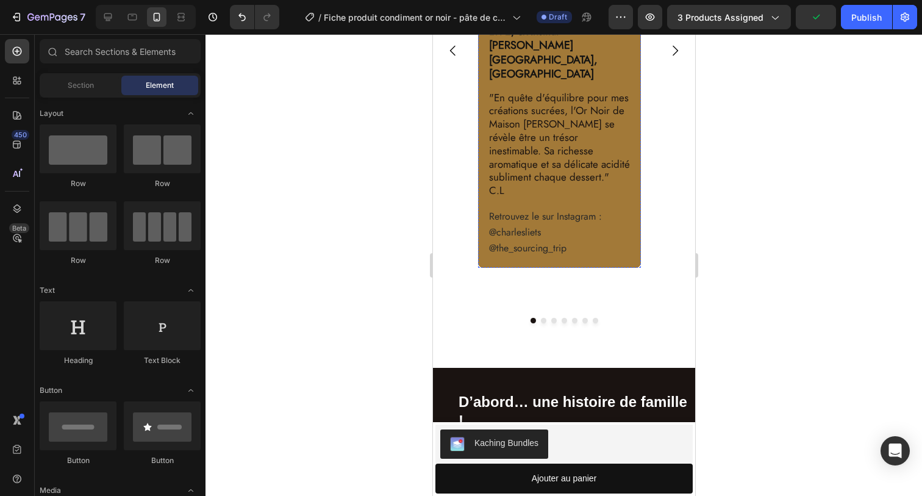
scroll to position [1879, 0]
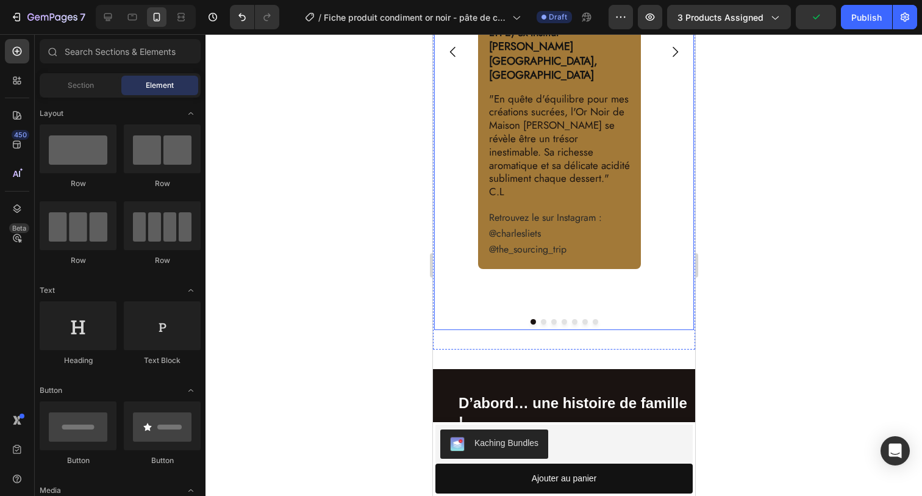
click at [540, 319] on button "Dot" at bounding box center [542, 321] width 5 height 5
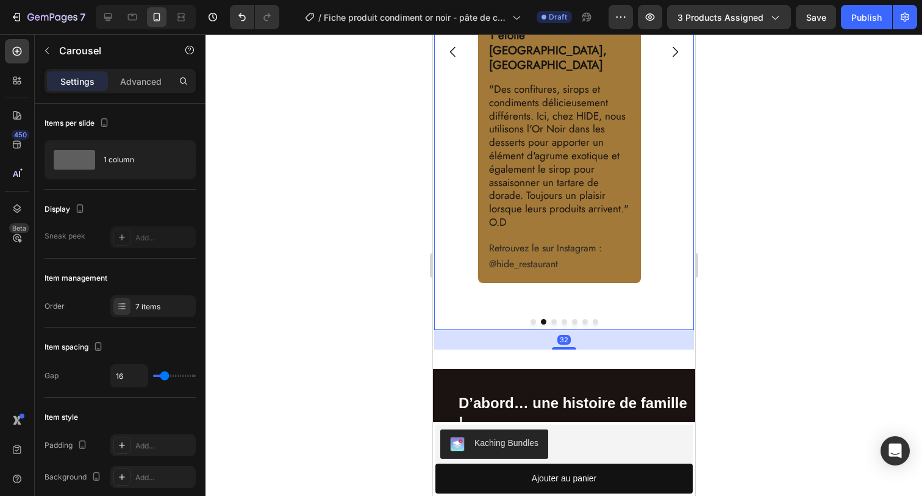
click at [552, 319] on div at bounding box center [563, 321] width 260 height 5
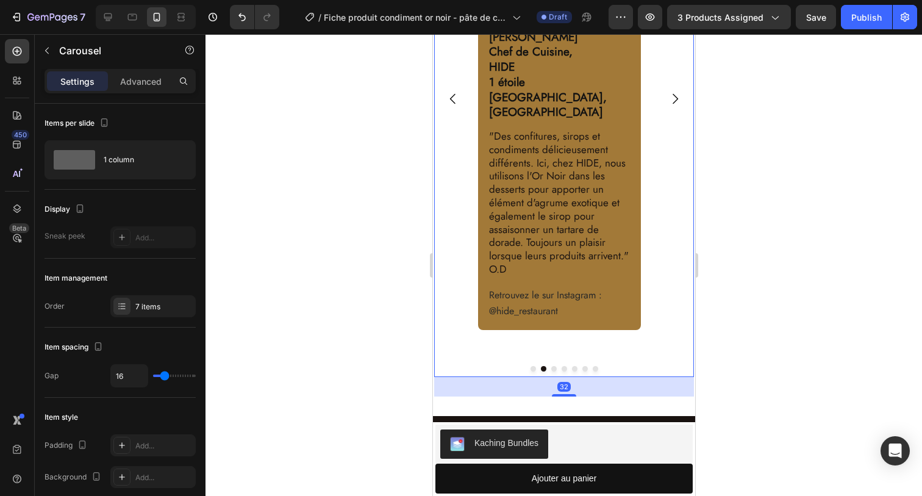
scroll to position [1829, 0]
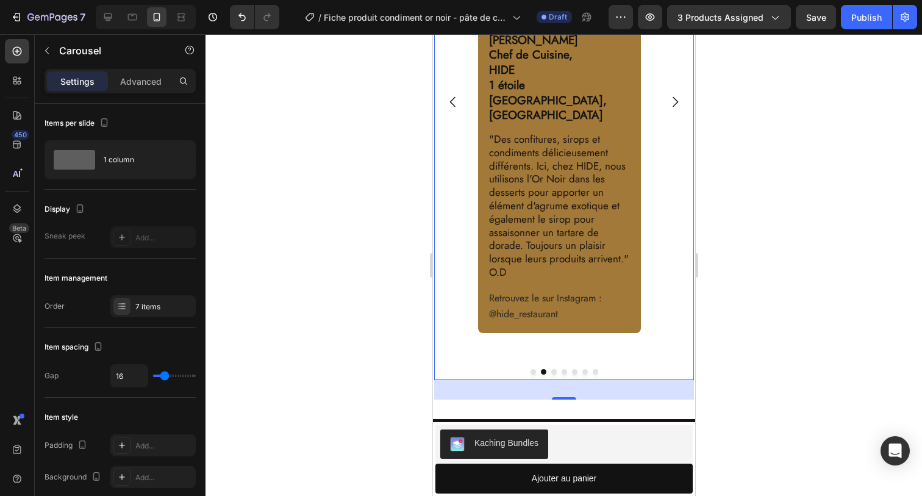
click at [550, 369] on button "Dot" at bounding box center [552, 371] width 5 height 5
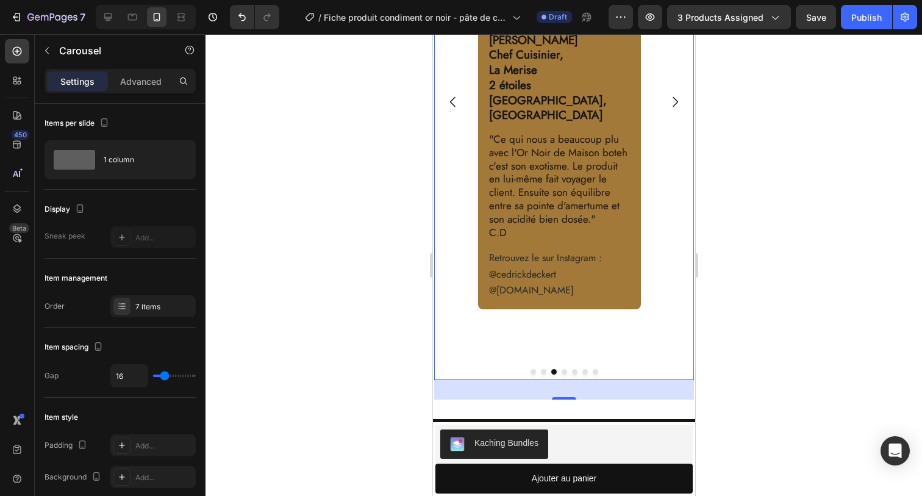
click at [561, 369] on button "Dot" at bounding box center [563, 371] width 5 height 5
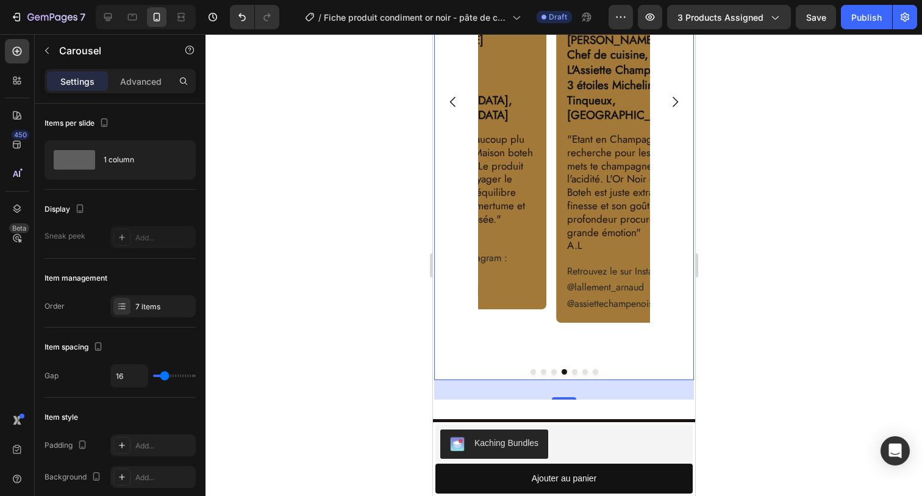
click at [571, 369] on button "Dot" at bounding box center [573, 371] width 5 height 5
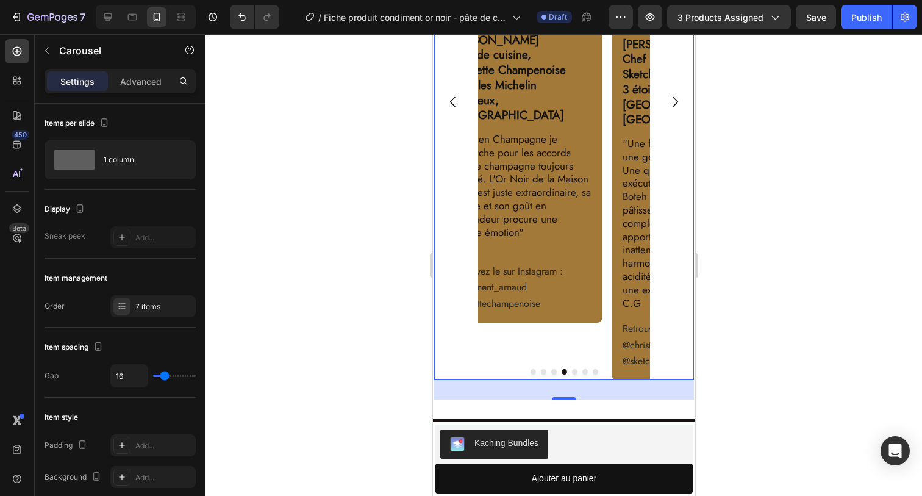
click at [582, 369] on button "Dot" at bounding box center [584, 371] width 5 height 5
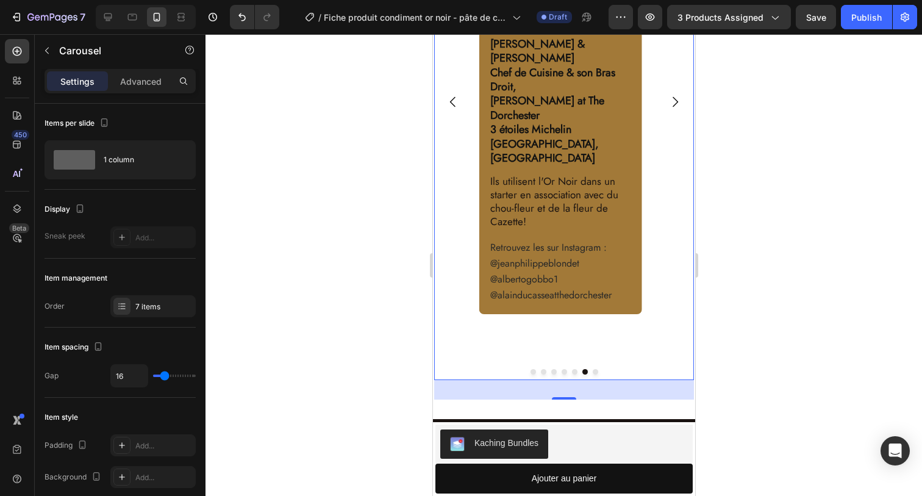
click at [586, 369] on div at bounding box center [563, 371] width 260 height 5
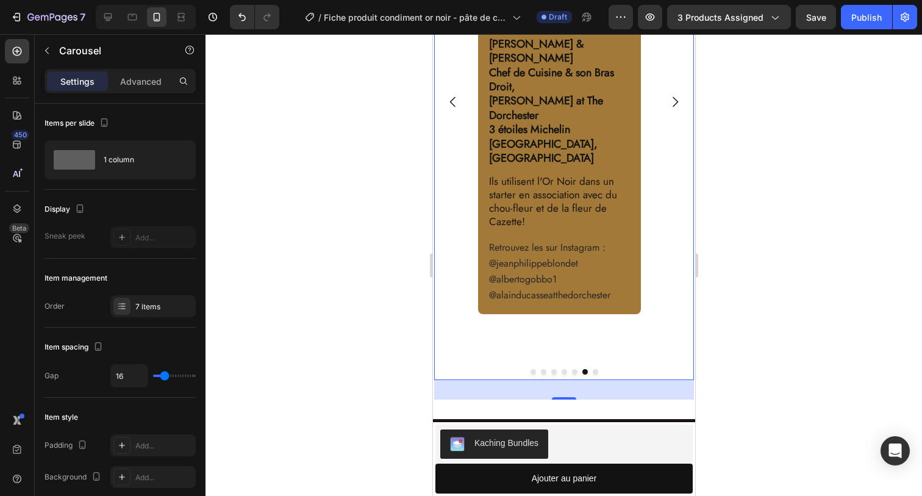
click at [592, 369] on button "Dot" at bounding box center [594, 371] width 5 height 5
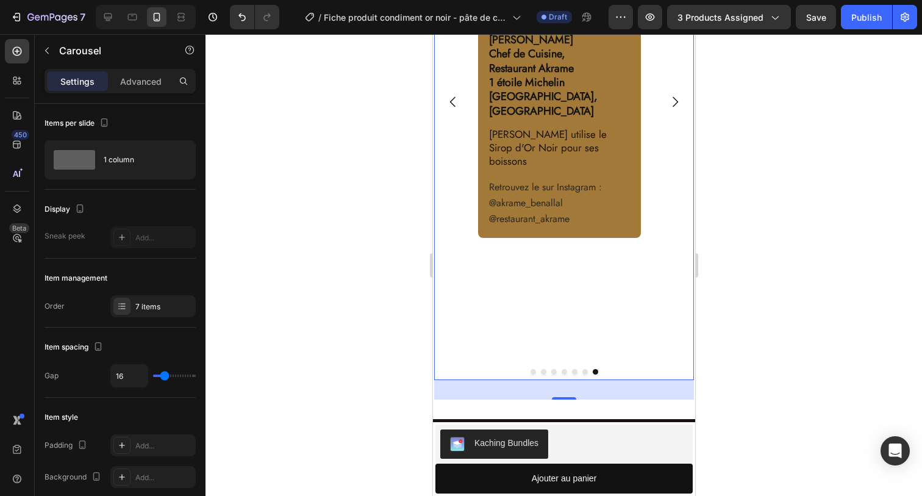
click at [550, 369] on button "Dot" at bounding box center [552, 371] width 5 height 5
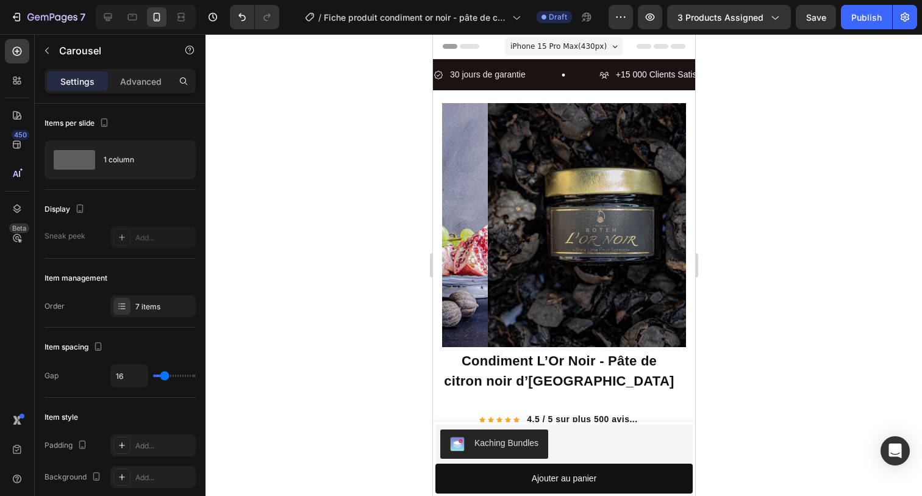
scroll to position [0, 0]
click at [526, 48] on span "iPhone 15 Pro Max ( 430 px)" at bounding box center [558, 46] width 96 height 12
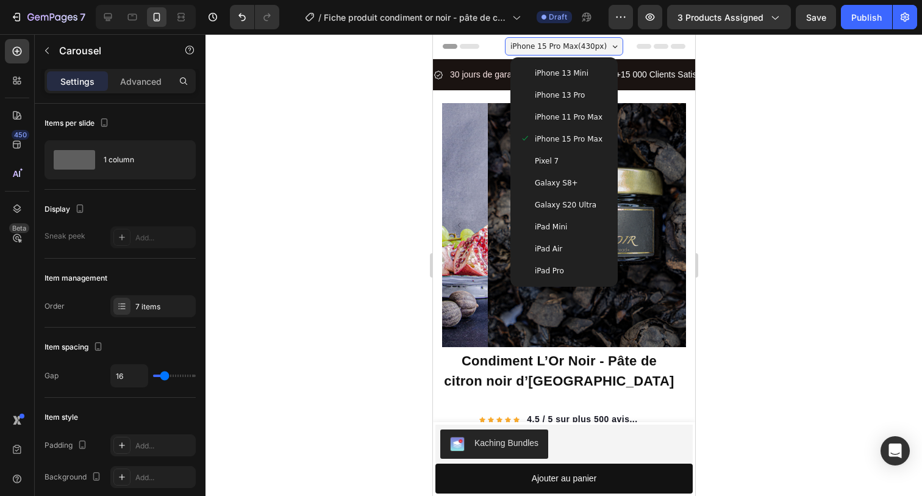
click at [422, 101] on div at bounding box center [563, 264] width 716 height 461
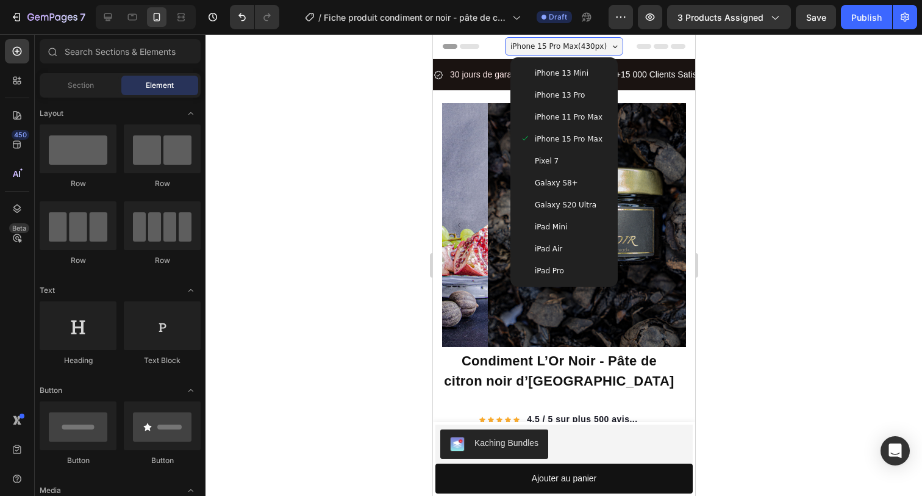
click at [387, 155] on div at bounding box center [563, 264] width 716 height 461
click at [358, 131] on div at bounding box center [563, 264] width 716 height 461
click at [543, 41] on span "iPhone 15 Pro Max ( 430 px)" at bounding box center [558, 46] width 96 height 12
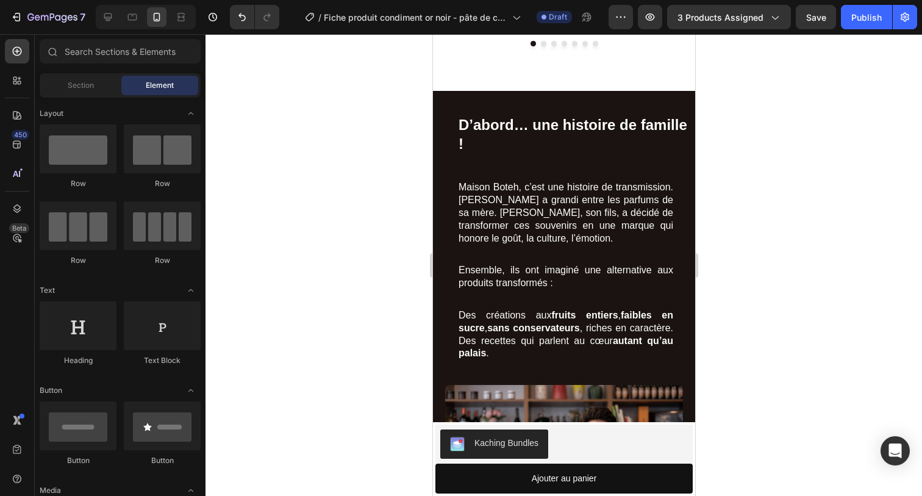
scroll to position [2164, 0]
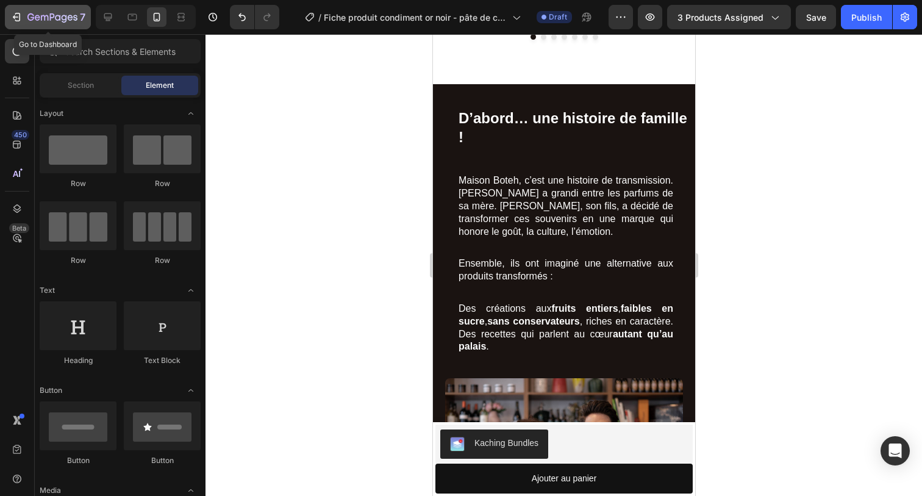
click at [37, 23] on div "7" at bounding box center [56, 17] width 58 height 15
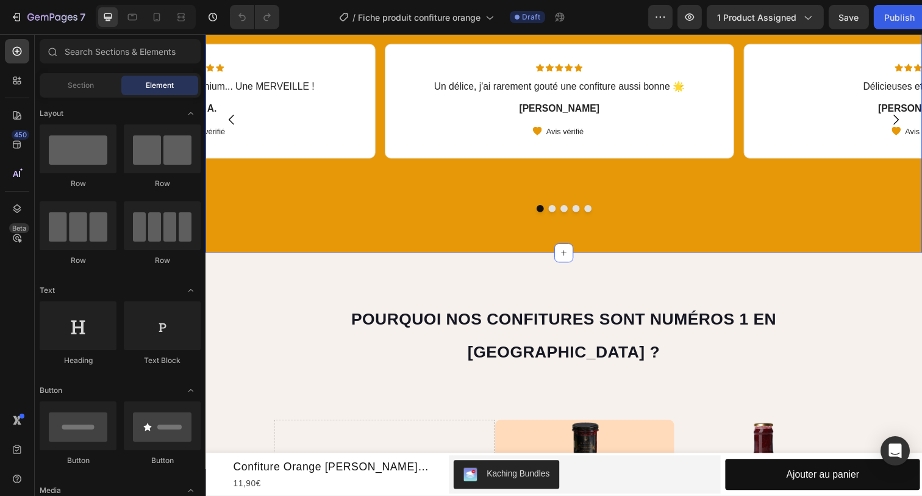
scroll to position [677, 0]
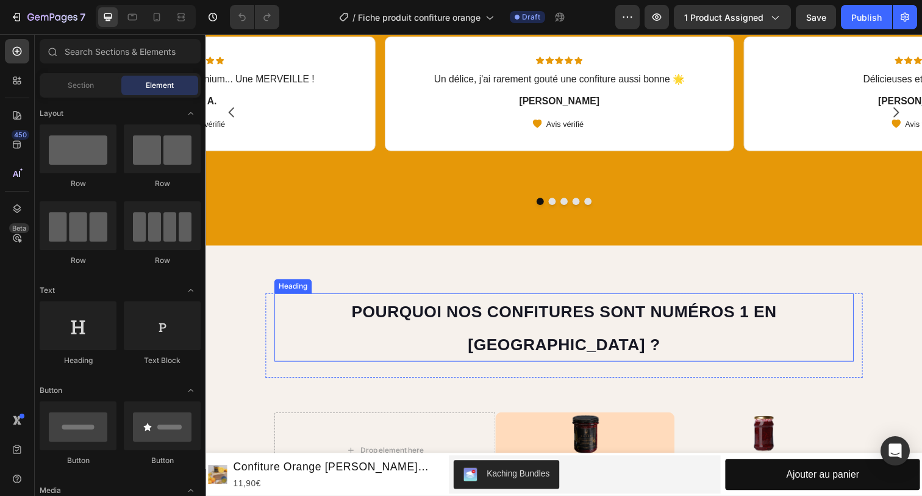
click at [470, 308] on span "Pourquoi nos confitures sont numéros 1 en France ?" at bounding box center [571, 334] width 434 height 52
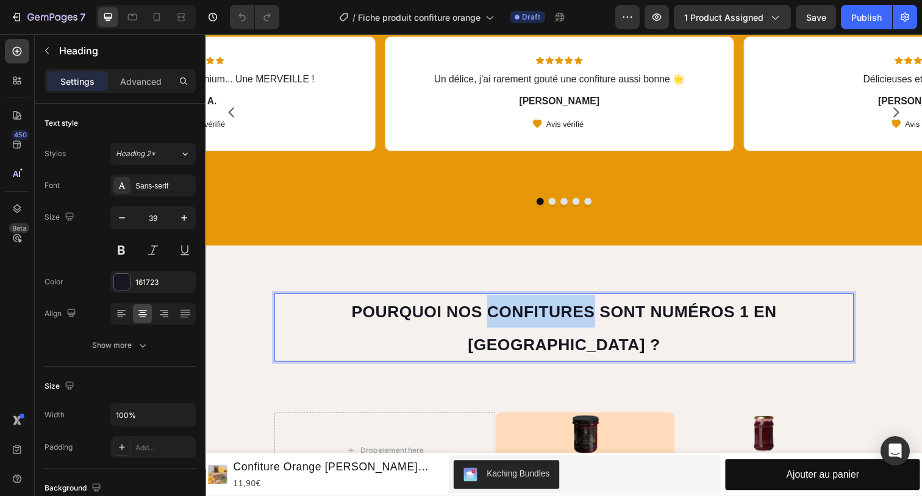
click at [470, 308] on span "Pourquoi nos confitures sont numéros 1 en [GEOGRAPHIC_DATA] ?" at bounding box center [571, 334] width 434 height 52
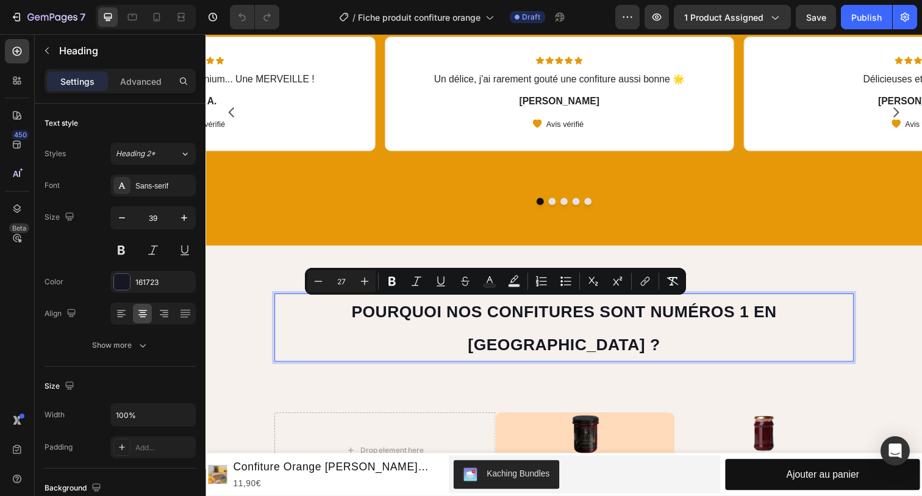
click at [504, 309] on span "Pourquoi nos confitures sont numéros 1 en [GEOGRAPHIC_DATA] ?" at bounding box center [571, 334] width 434 height 52
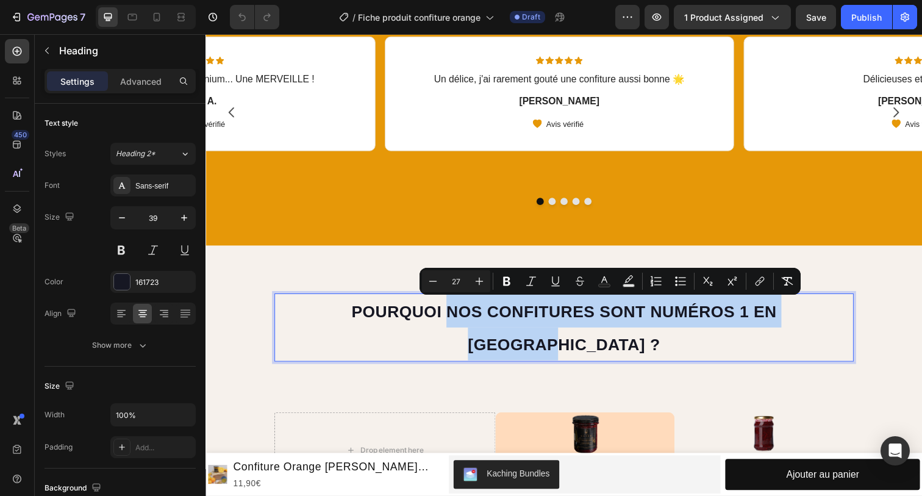
drag, startPoint x: 839, startPoint y: 317, endPoint x: 403, endPoint y: 315, distance: 436.5
click at [403, 315] on p "Pourquoi nos confitures sont numéros 1 en [GEOGRAPHIC_DATA] ?" at bounding box center [571, 333] width 589 height 66
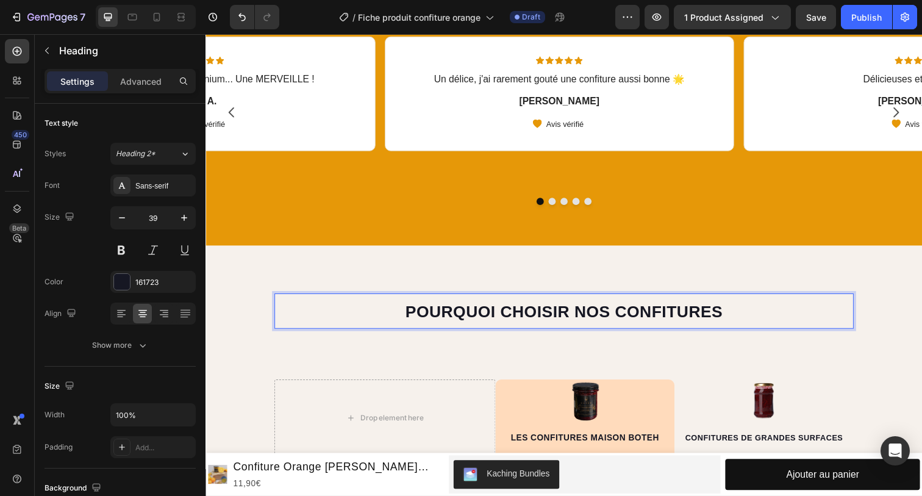
click at [732, 308] on p "Pourquoi choisir nos confitures" at bounding box center [571, 317] width 589 height 34
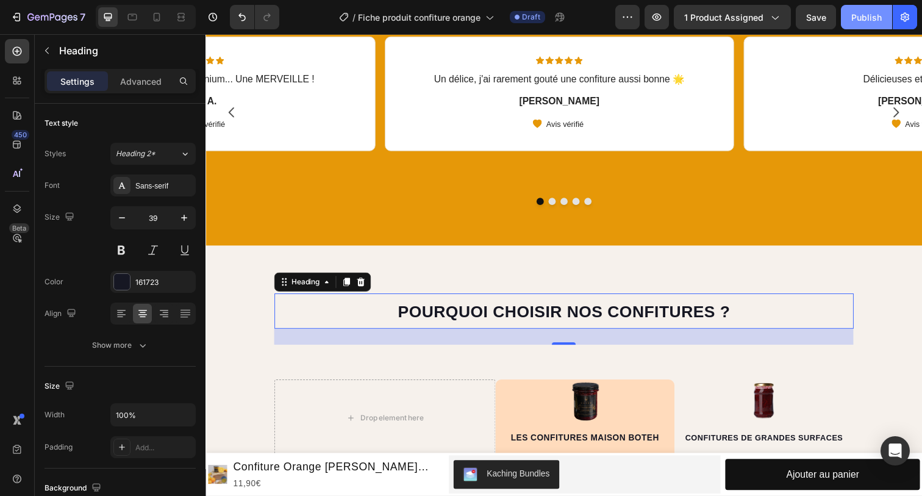
click at [858, 20] on div "Publish" at bounding box center [866, 17] width 30 height 13
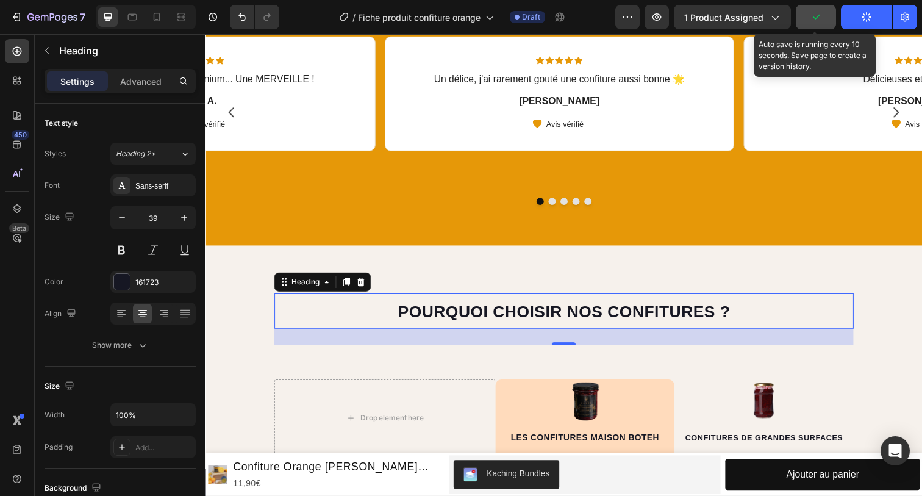
click at [824, 15] on button "button" at bounding box center [816, 17] width 40 height 24
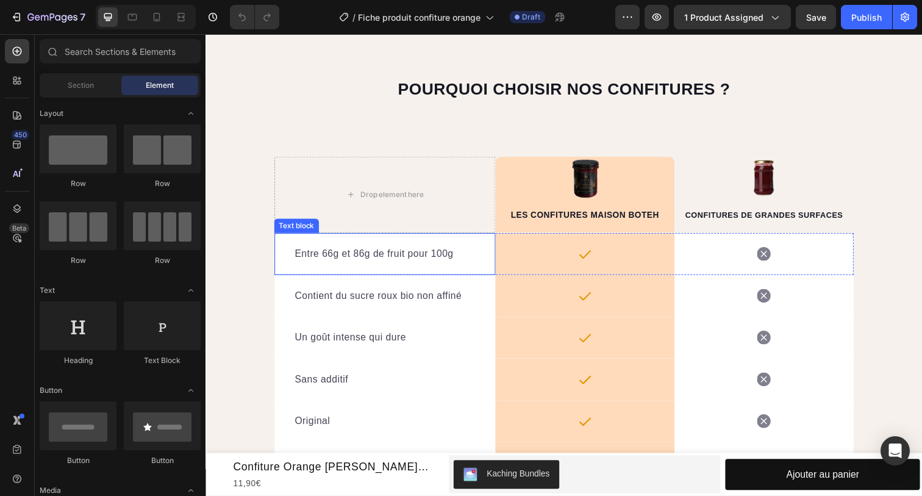
scroll to position [851, 0]
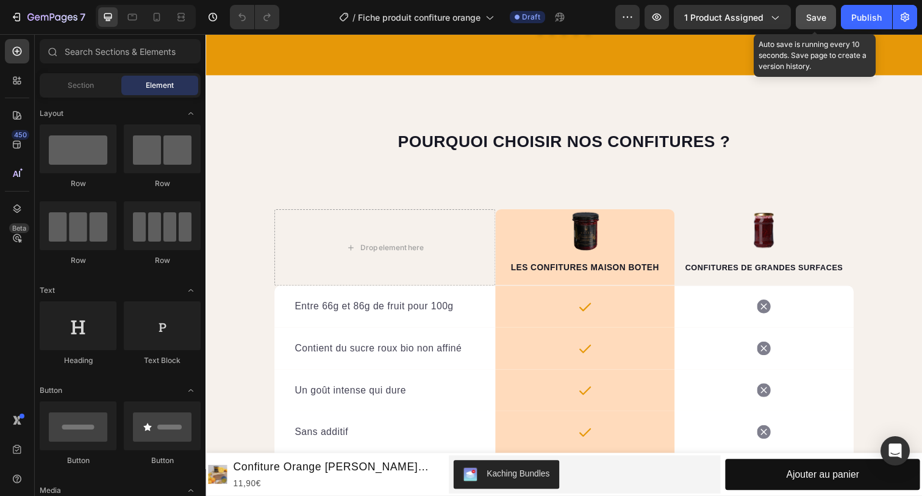
click at [818, 18] on span "Save" at bounding box center [816, 17] width 20 height 10
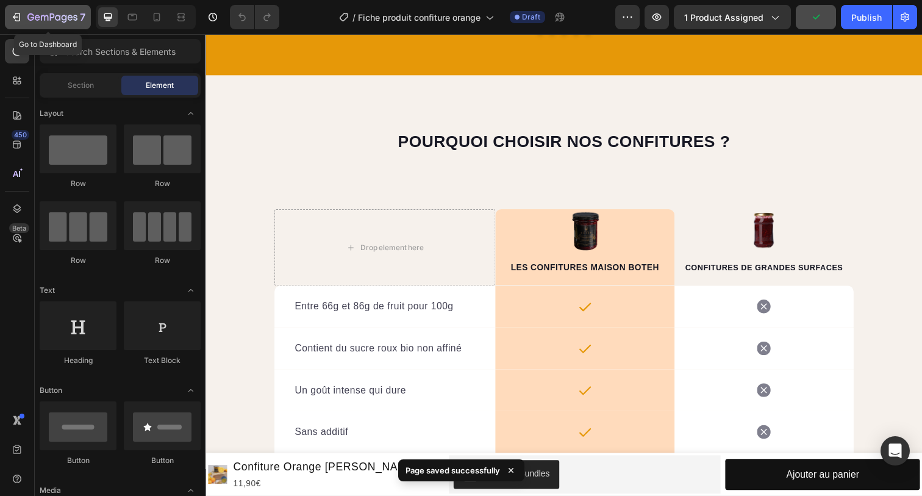
click at [46, 14] on icon "button" at bounding box center [52, 18] width 50 height 10
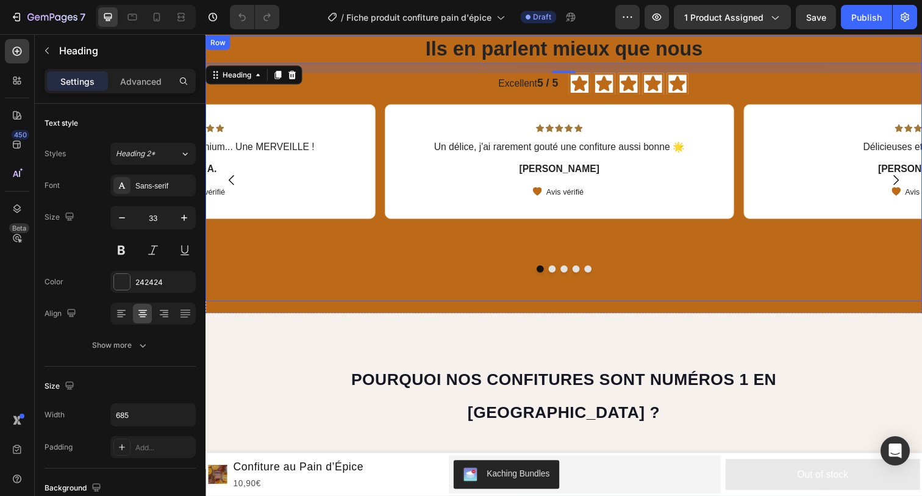
scroll to position [611, 0]
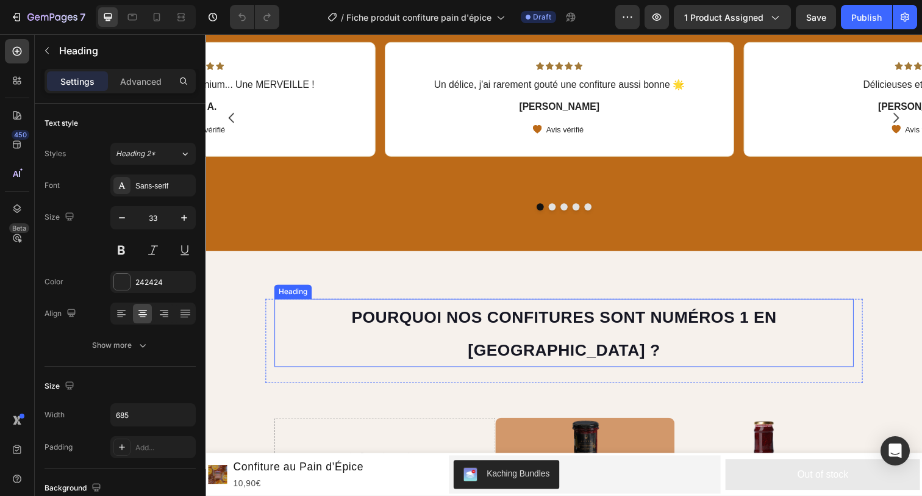
click at [527, 314] on span "Pourquoi nos confitures sont numéros 1 en [GEOGRAPHIC_DATA] ?" at bounding box center [571, 340] width 434 height 52
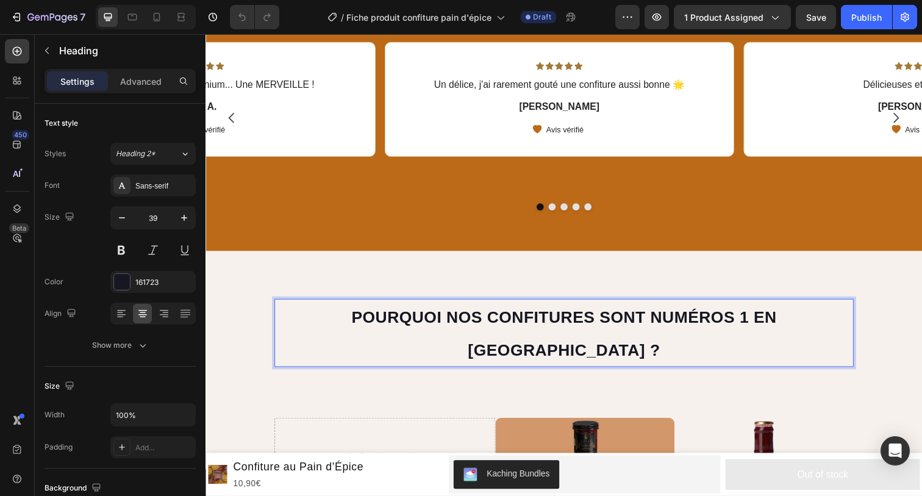
click at [681, 322] on span "Pourquoi nos confitures sont numéros 1 en [GEOGRAPHIC_DATA] ?" at bounding box center [571, 340] width 434 height 52
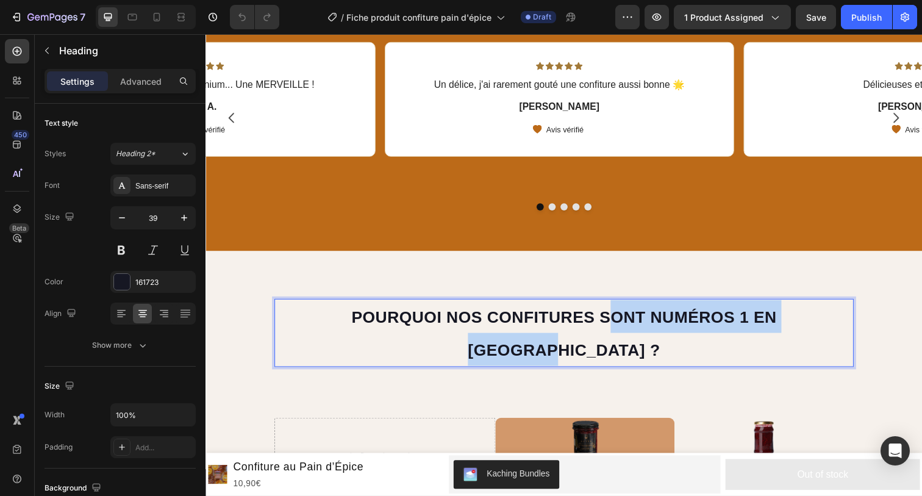
drag, startPoint x: 832, startPoint y: 317, endPoint x: 574, endPoint y: 319, distance: 258.5
click at [573, 320] on p "Pourquoi nos confitures sont numéros 1 en [GEOGRAPHIC_DATA] ?" at bounding box center [571, 338] width 589 height 66
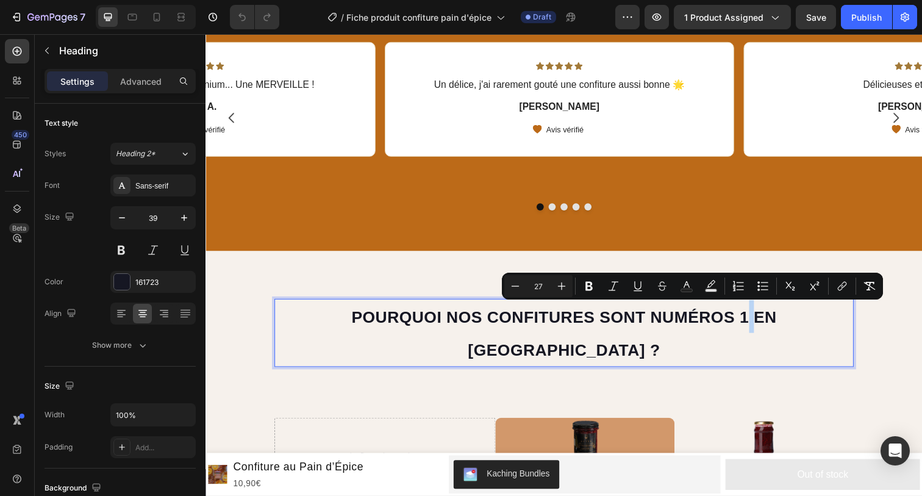
click at [715, 316] on span "Pourquoi nos confitures sont numéros 1 en [GEOGRAPHIC_DATA] ?" at bounding box center [571, 340] width 434 height 52
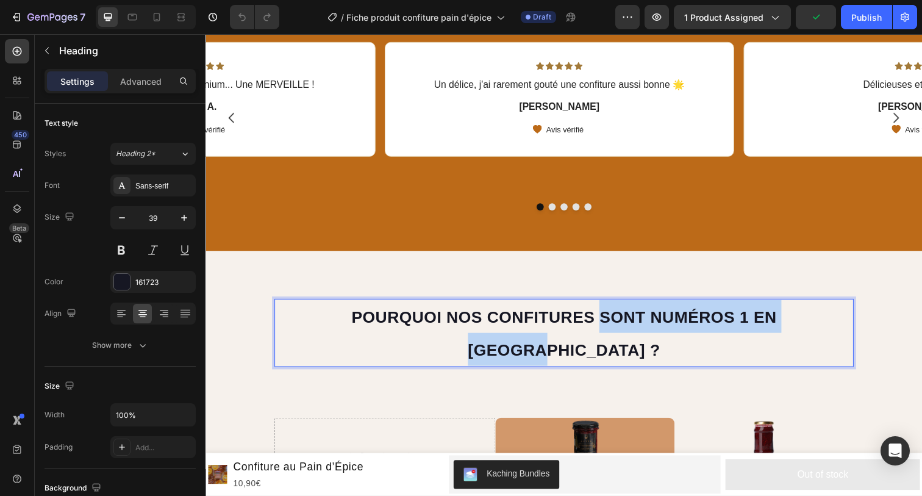
drag, startPoint x: 819, startPoint y: 315, endPoint x: 556, endPoint y: 321, distance: 262.8
click at [556, 321] on span "Pourquoi nos confitures sont numéros 1 en [GEOGRAPHIC_DATA] ?" at bounding box center [571, 340] width 434 height 52
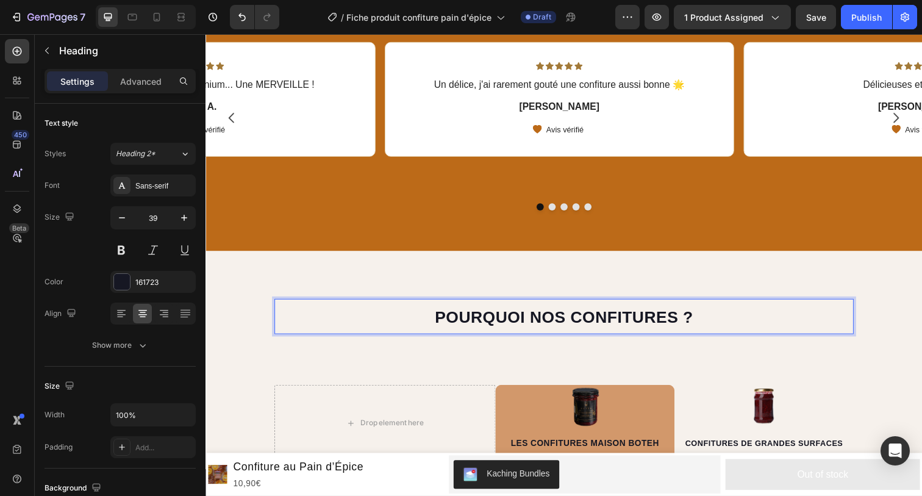
click at [524, 317] on span "Pourquoi nos confitures ?" at bounding box center [572, 323] width 264 height 18
click at [527, 317] on span "Pourquoi nos confitures ?" at bounding box center [572, 323] width 264 height 18
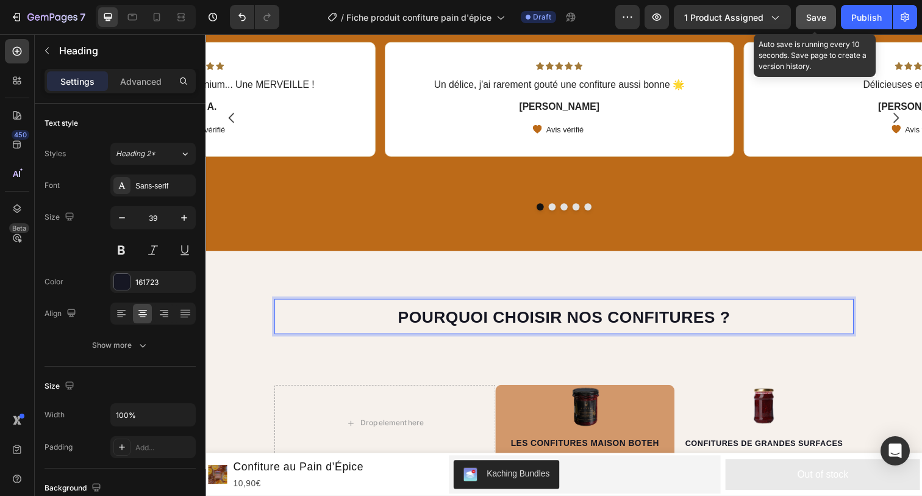
click at [815, 20] on span "Save" at bounding box center [816, 17] width 20 height 10
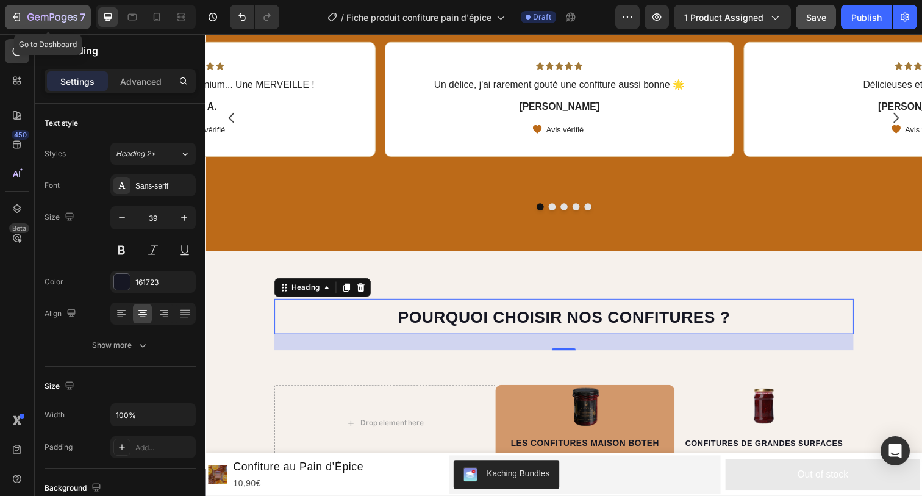
click at [43, 16] on icon "button" at bounding box center [44, 17] width 7 height 5
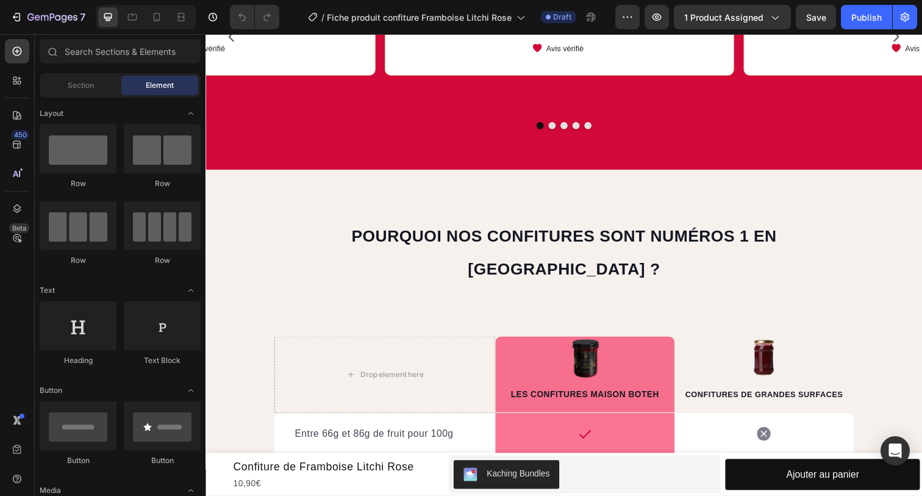
scroll to position [726, 0]
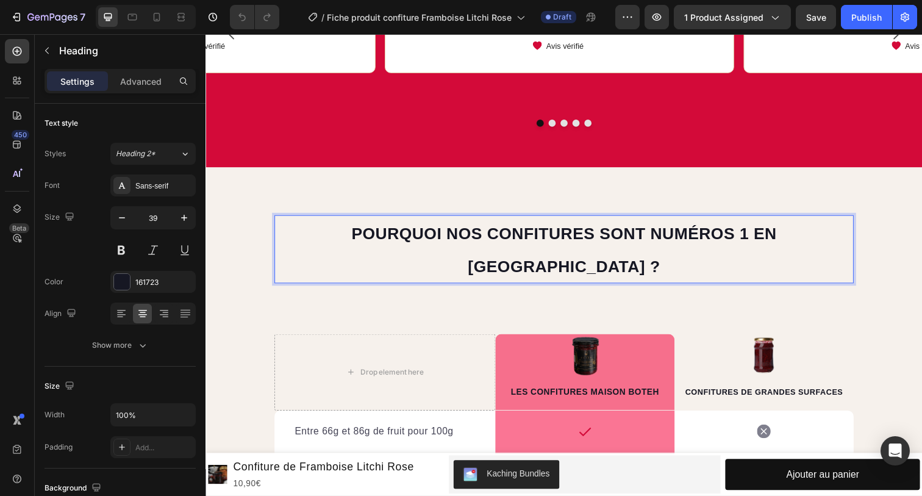
click at [630, 240] on span "Pourquoi nos confitures sont numéros 1 en [GEOGRAPHIC_DATA] ?" at bounding box center [571, 255] width 434 height 52
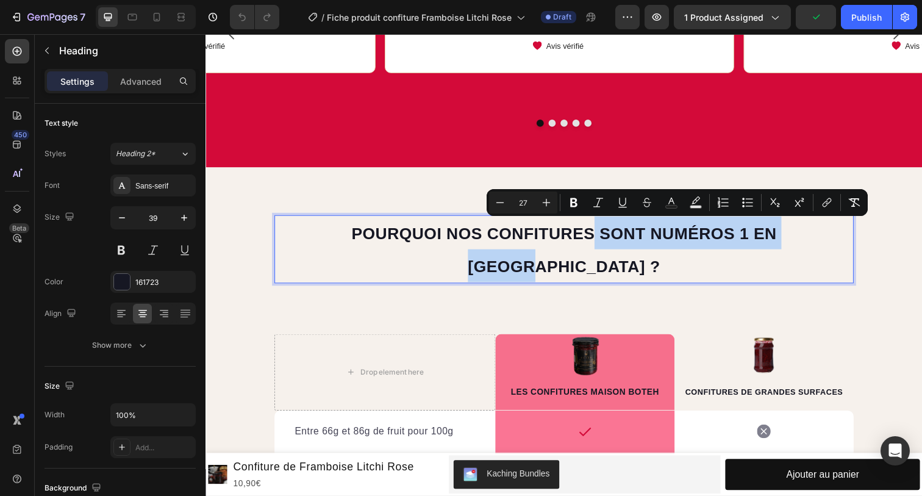
drag, startPoint x: 815, startPoint y: 232, endPoint x: 551, endPoint y: 234, distance: 264.0
click at [551, 234] on span "Pourquoi nos confitures sont numéros 1 en [GEOGRAPHIC_DATA] ?" at bounding box center [571, 255] width 434 height 52
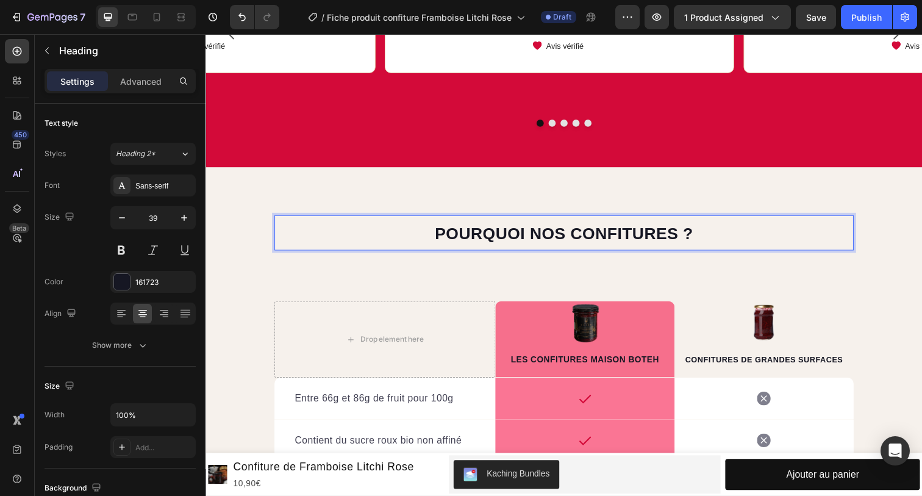
click at [527, 232] on span "Pourquoi nos confitures ?" at bounding box center [572, 238] width 264 height 18
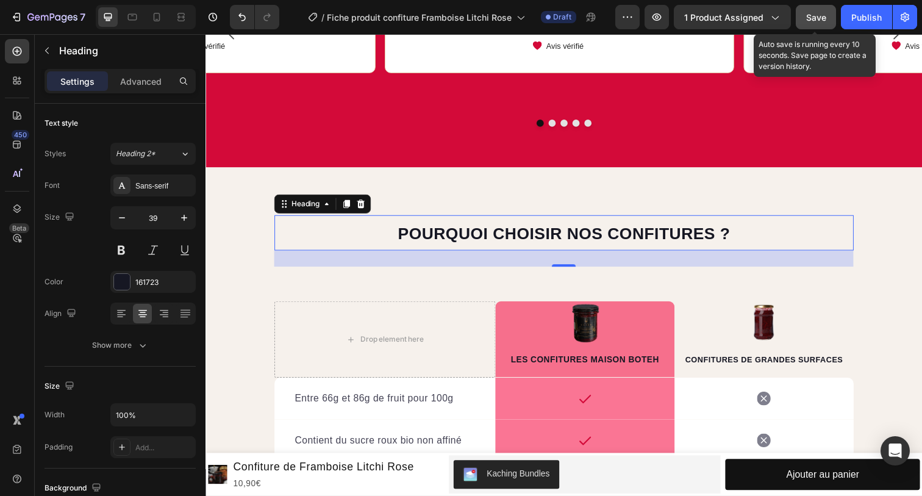
click at [806, 17] on span "Save" at bounding box center [816, 17] width 20 height 10
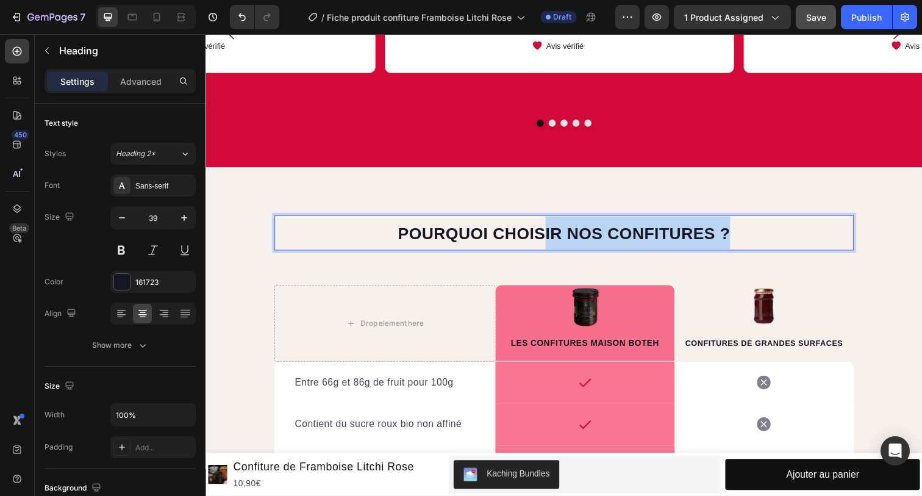
drag, startPoint x: 563, startPoint y: 265, endPoint x: 550, endPoint y: 222, distance: 44.4
click at [550, 221] on div "Pourquoi choisir nos confitures ? Heading 0" at bounding box center [571, 237] width 591 height 36
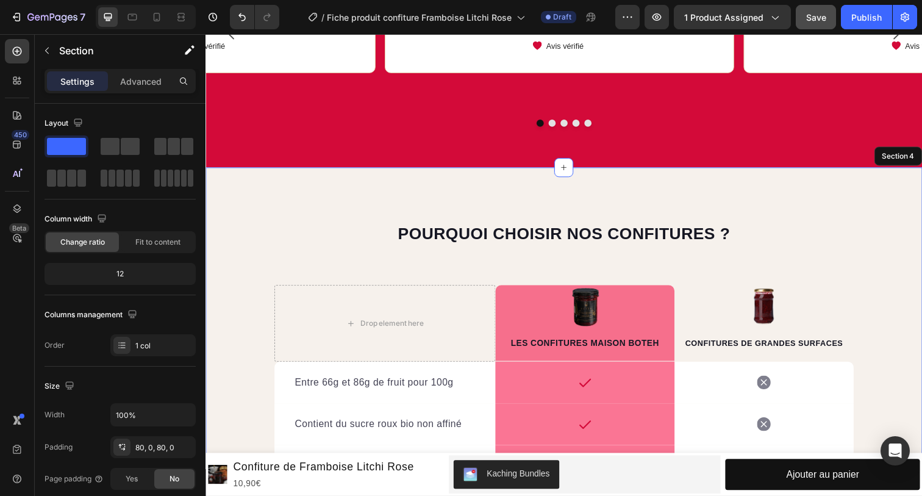
click at [334, 179] on div "⁠⁠⁠⁠⁠⁠⁠ Pourquoi choisir nos confitures ? Heading 0 Row Drop element here Image…" at bounding box center [571, 421] width 732 height 503
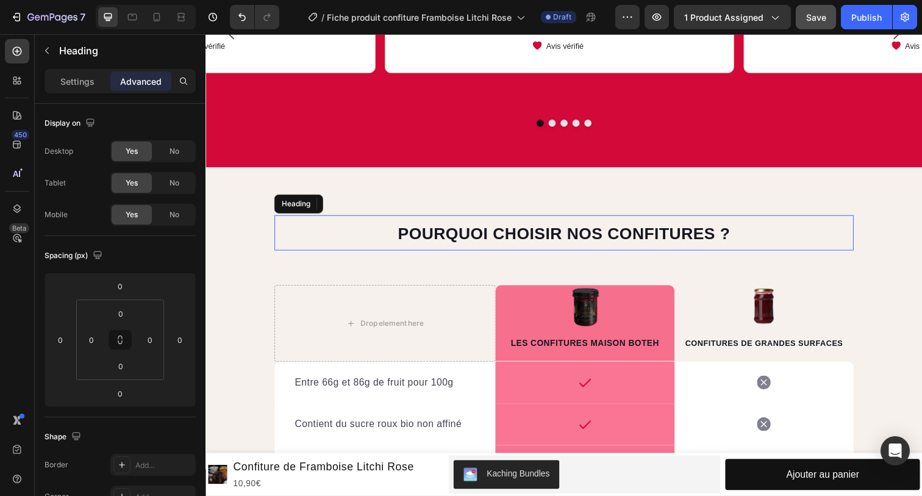
click at [571, 234] on span "Pourquoi choisir nos confitures ?" at bounding box center [572, 238] width 340 height 18
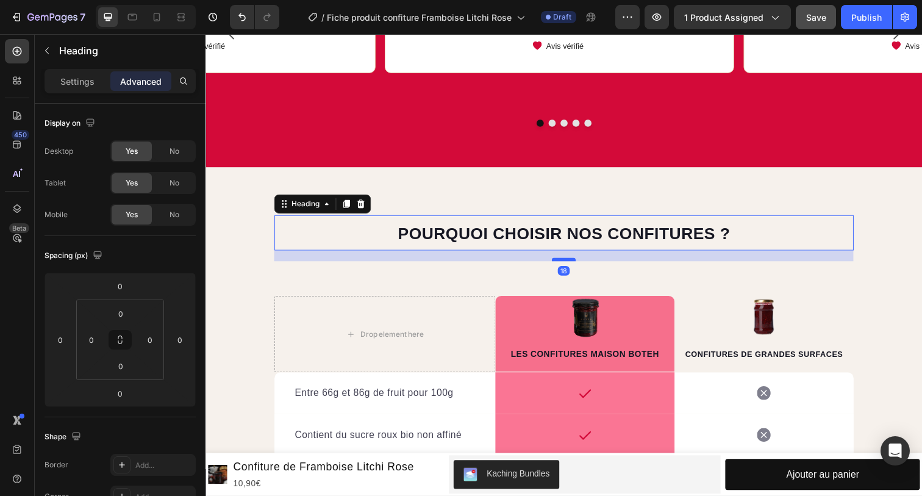
drag, startPoint x: 562, startPoint y: 249, endPoint x: 562, endPoint y: 260, distance: 11.0
click at [562, 262] on div at bounding box center [571, 264] width 24 height 4
type input "18"
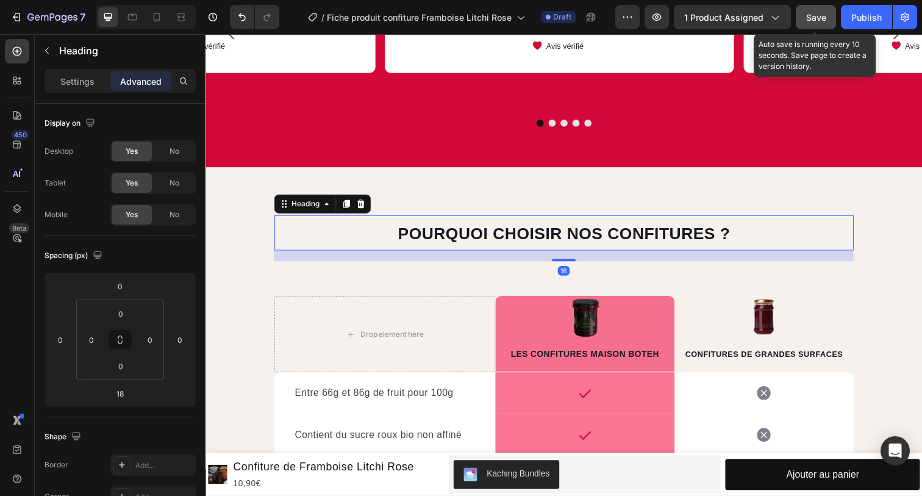
click at [812, 17] on span "Save" at bounding box center [816, 17] width 20 height 10
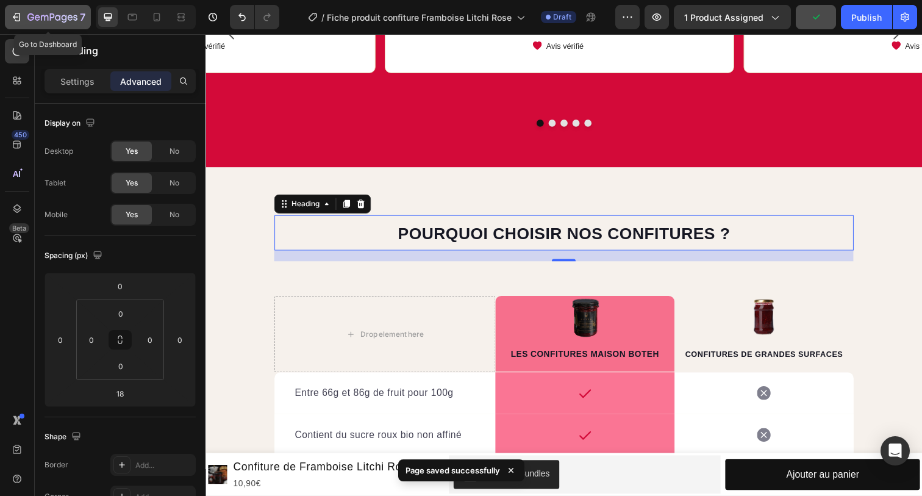
click at [23, 11] on div "7" at bounding box center [47, 17] width 75 height 15
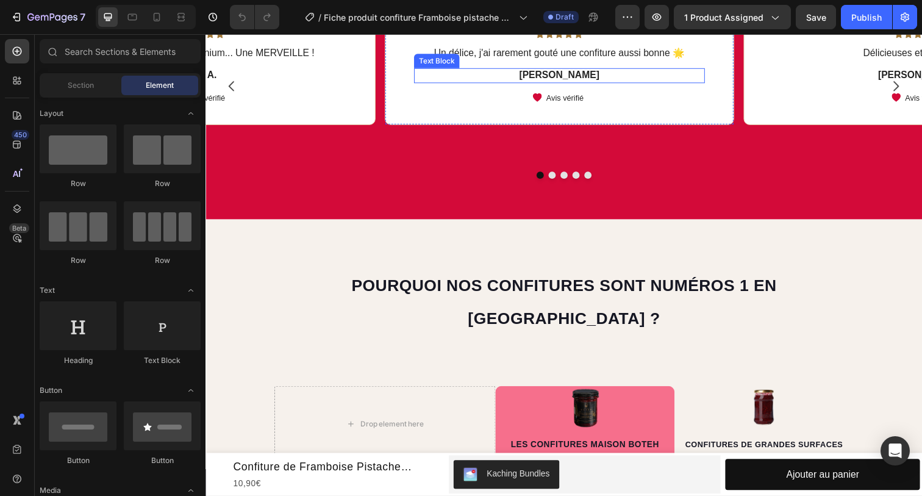
scroll to position [679, 0]
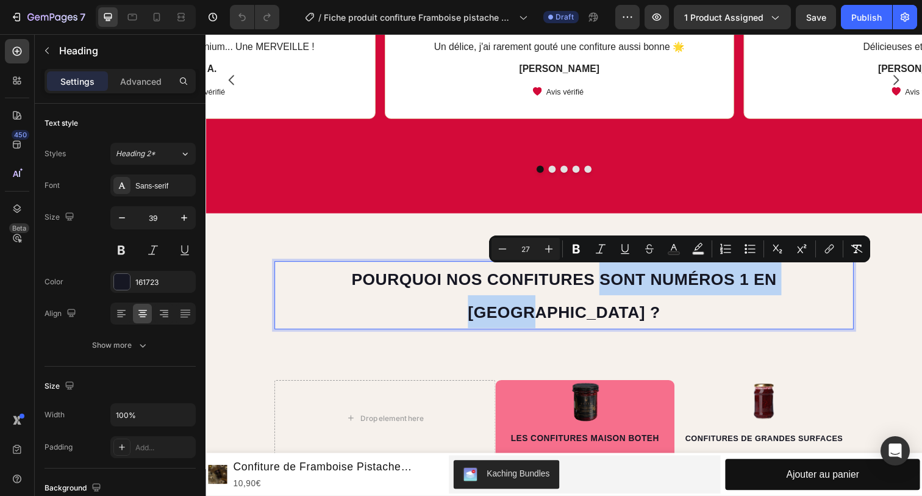
drag, startPoint x: 814, startPoint y: 279, endPoint x: 561, endPoint y: 279, distance: 253.0
click at [561, 279] on span "Pourquoi nos confitures sont numéros 1 en [GEOGRAPHIC_DATA] ?" at bounding box center [571, 302] width 434 height 52
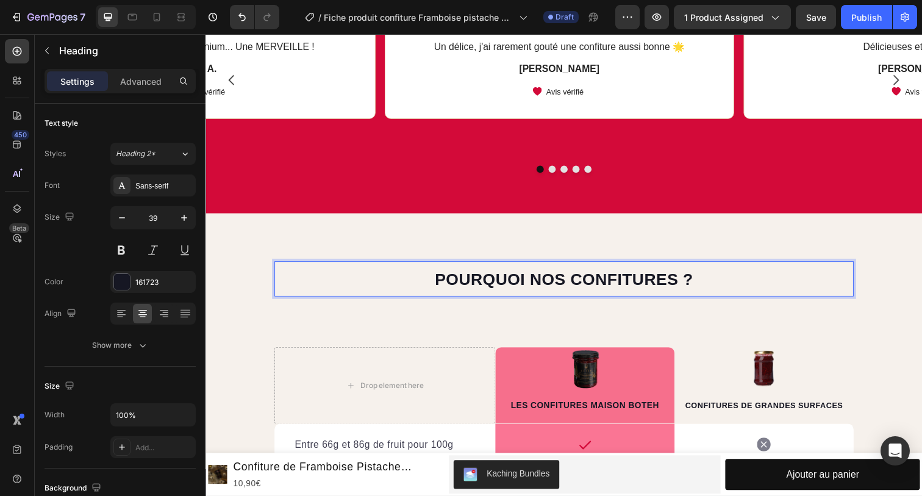
click at [527, 280] on span "Pourquoi nos confitures ?" at bounding box center [572, 285] width 264 height 18
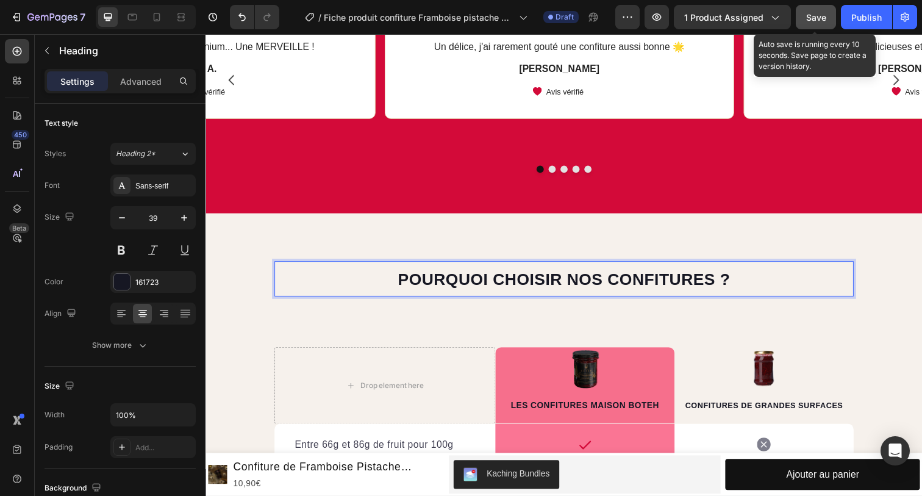
click at [814, 18] on span "Save" at bounding box center [816, 17] width 20 height 10
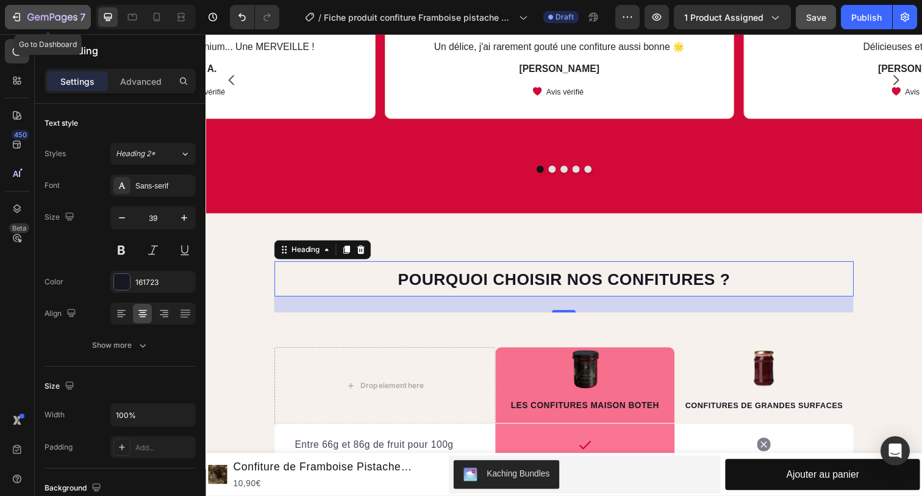
click at [43, 12] on div "7" at bounding box center [56, 17] width 58 height 15
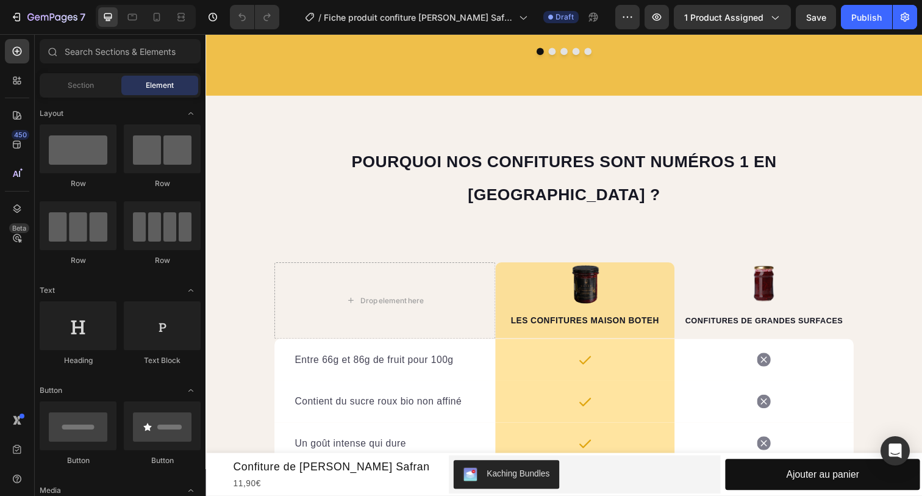
scroll to position [799, 0]
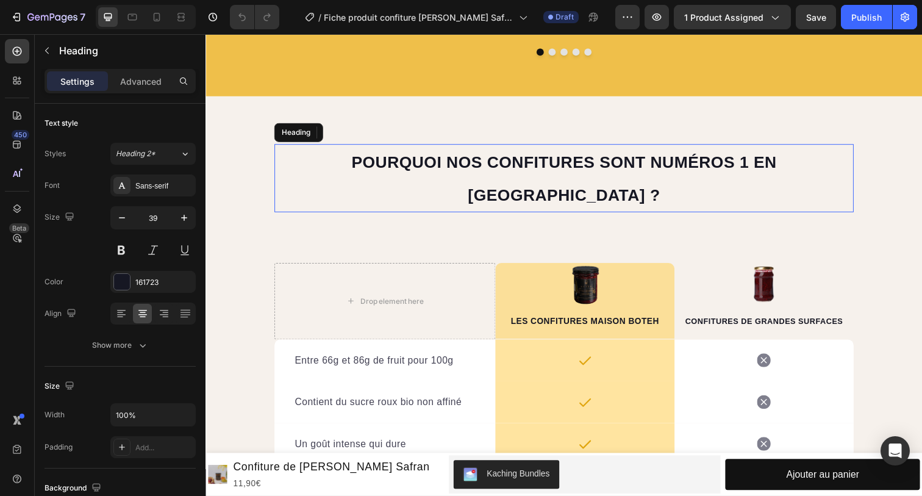
click at [428, 169] on span "Pourquoi nos confitures sont numéros 1 en [GEOGRAPHIC_DATA] ?" at bounding box center [571, 182] width 434 height 52
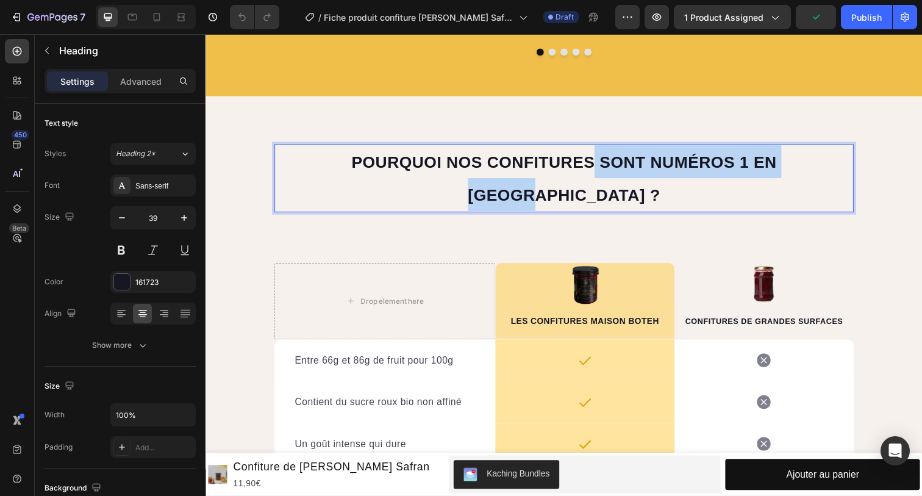
drag, startPoint x: 814, startPoint y: 160, endPoint x: 554, endPoint y: 165, distance: 261.0
click at [554, 165] on span "Pourquoi nos confitures sont numéros 1 en [GEOGRAPHIC_DATA] ?" at bounding box center [571, 182] width 434 height 52
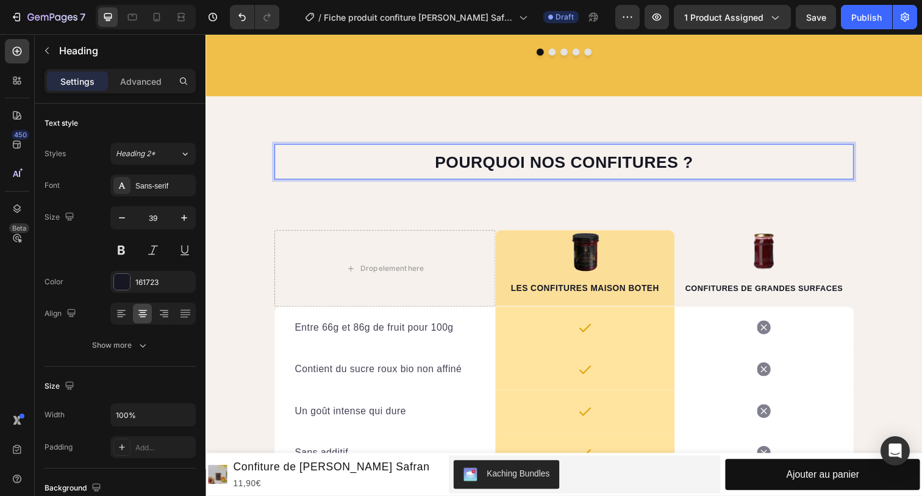
click at [527, 162] on span "Pourquoi nos confitures ?" at bounding box center [572, 165] width 264 height 18
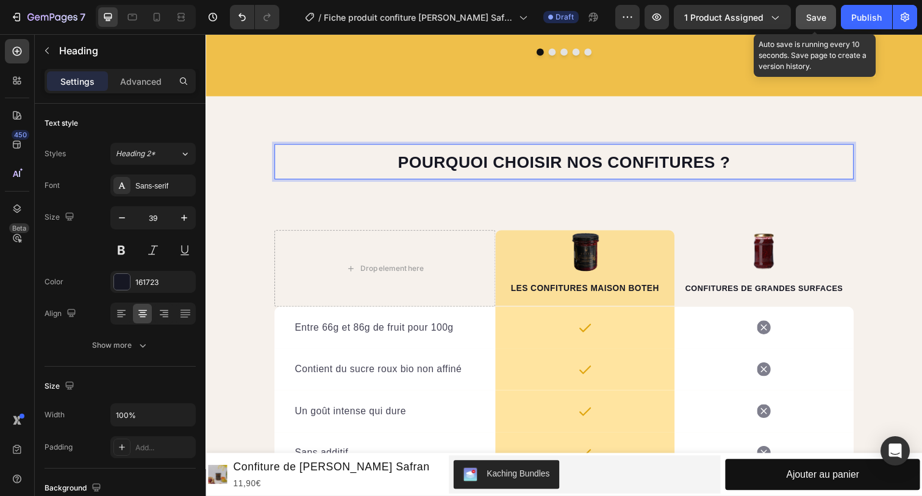
click at [806, 13] on span "Save" at bounding box center [816, 17] width 20 height 10
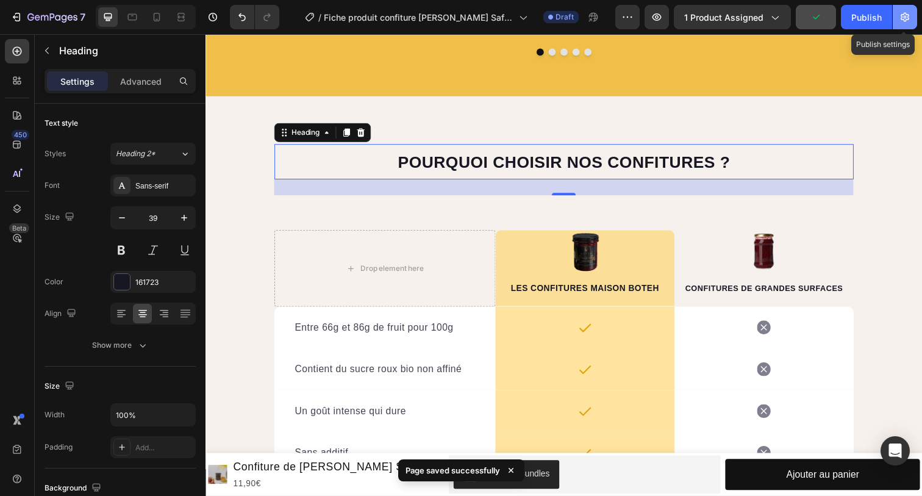
click at [910, 20] on icon "button" at bounding box center [905, 17] width 12 height 12
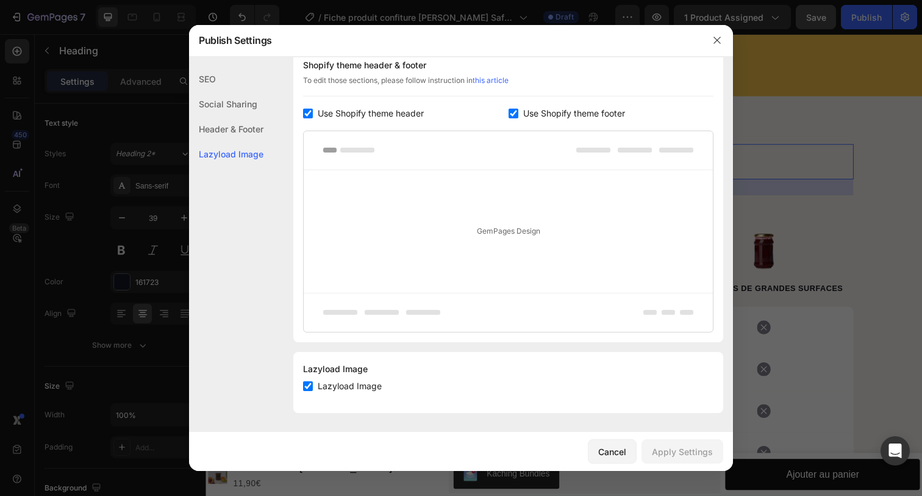
scroll to position [198, 0]
click at [719, 40] on icon "button" at bounding box center [717, 40] width 10 height 10
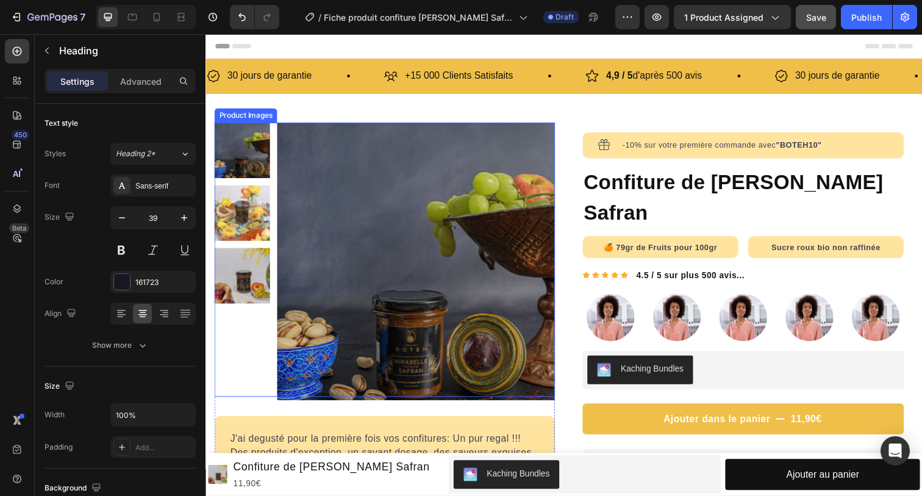
scroll to position [0, 0]
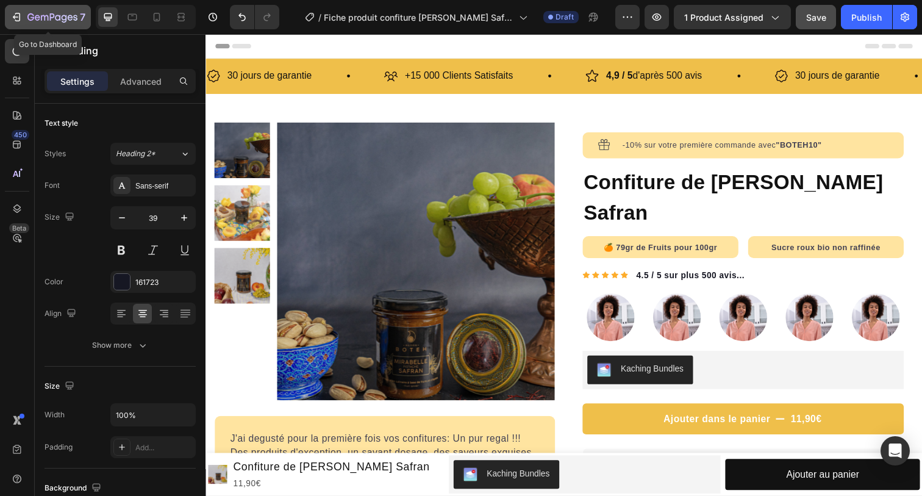
click at [46, 21] on icon "button" at bounding box center [52, 18] width 50 height 10
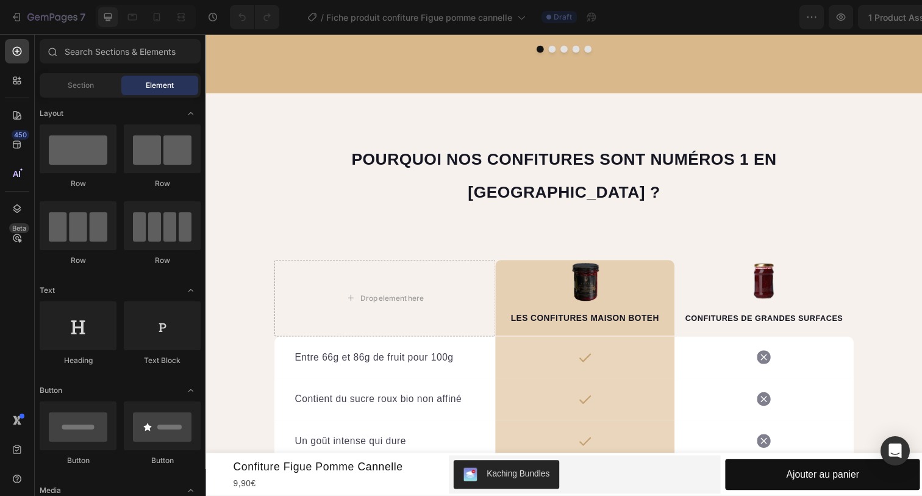
scroll to position [809, 0]
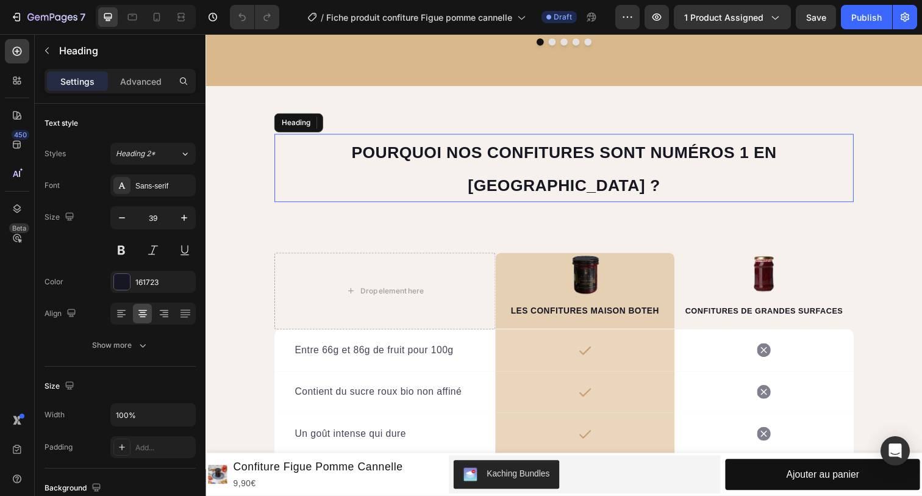
click at [471, 148] on span "Pourquoi nos confitures sont numéros 1 en [GEOGRAPHIC_DATA] ?" at bounding box center [571, 172] width 434 height 52
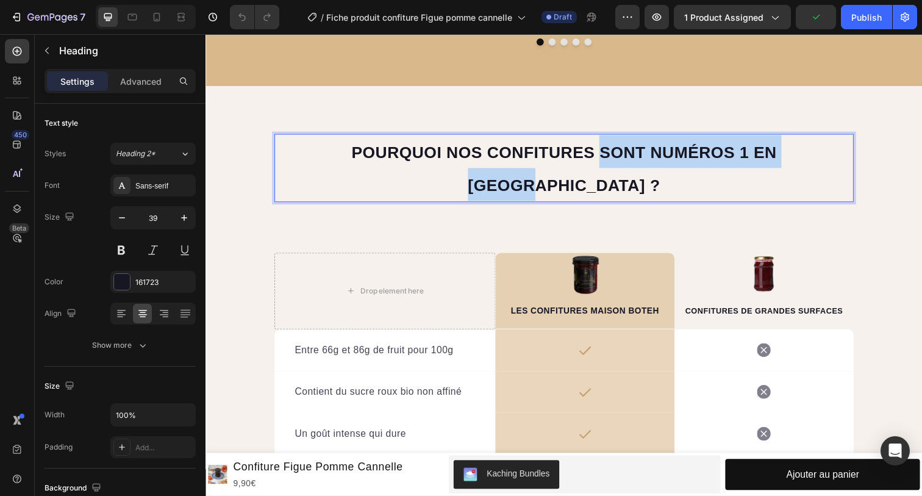
drag, startPoint x: 813, startPoint y: 151, endPoint x: 555, endPoint y: 152, distance: 257.3
click at [555, 152] on span "Pourquoi nos confitures sont numéros 1 en [GEOGRAPHIC_DATA] ?" at bounding box center [571, 172] width 434 height 52
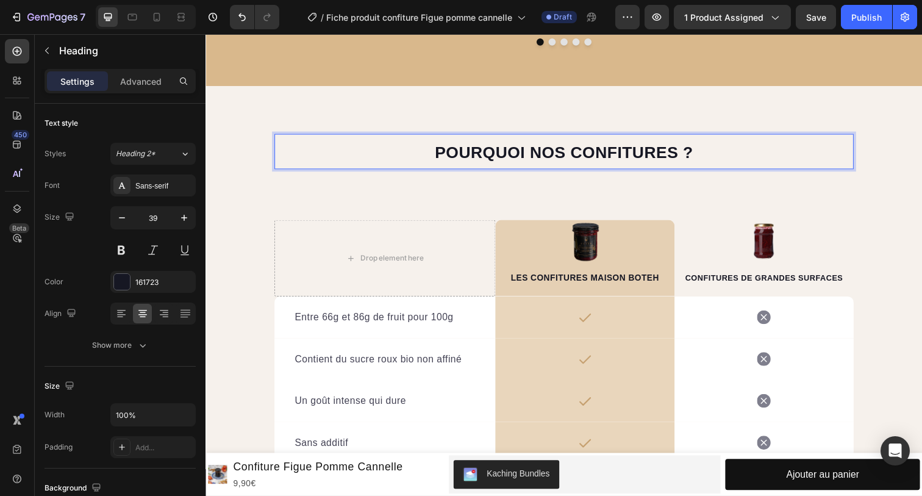
click at [522, 151] on span "Pourquoi nos confitures ?" at bounding box center [572, 155] width 264 height 18
click at [529, 152] on span "Pourquoi nos confitures ?" at bounding box center [572, 155] width 264 height 18
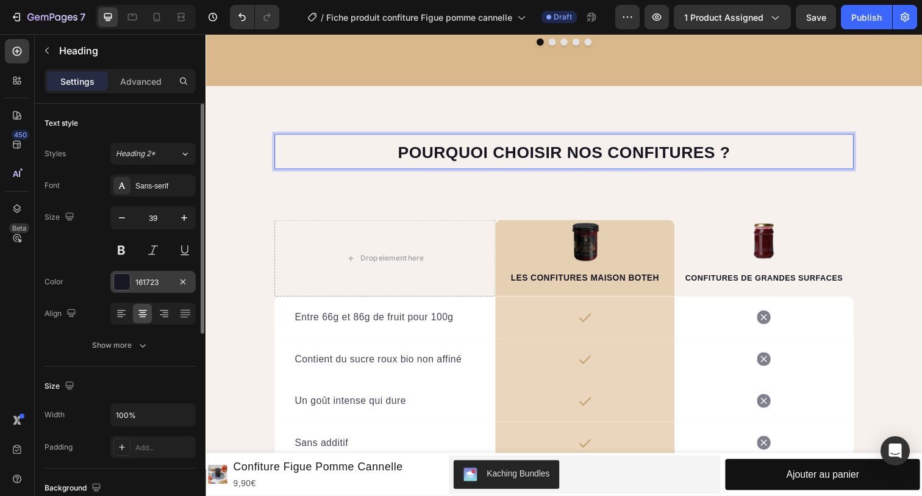
click at [135, 286] on div "161723" at bounding box center [152, 282] width 35 height 11
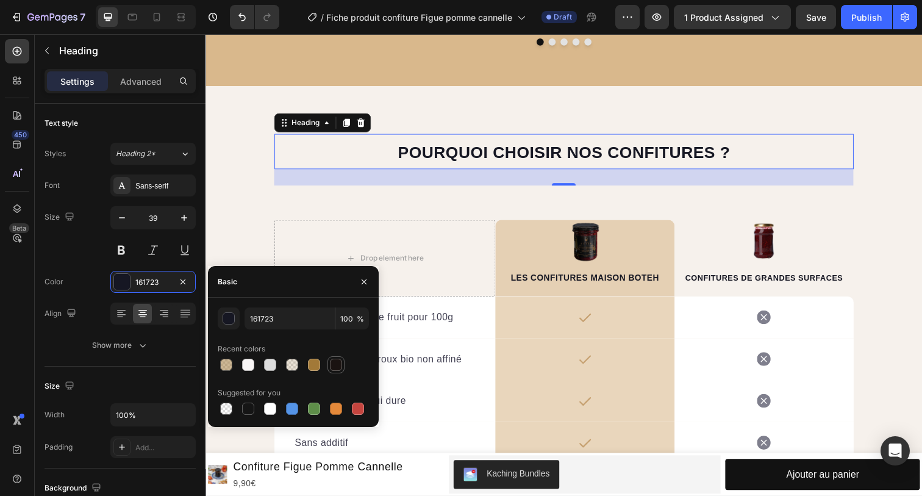
click at [333, 368] on div at bounding box center [336, 364] width 12 height 12
drag, startPoint x: 281, startPoint y: 318, endPoint x: 221, endPoint y: 313, distance: 59.9
click at [221, 317] on div "1A1311 100 %" at bounding box center [293, 318] width 151 height 22
click at [366, 281] on icon "button" at bounding box center [364, 282] width 10 height 10
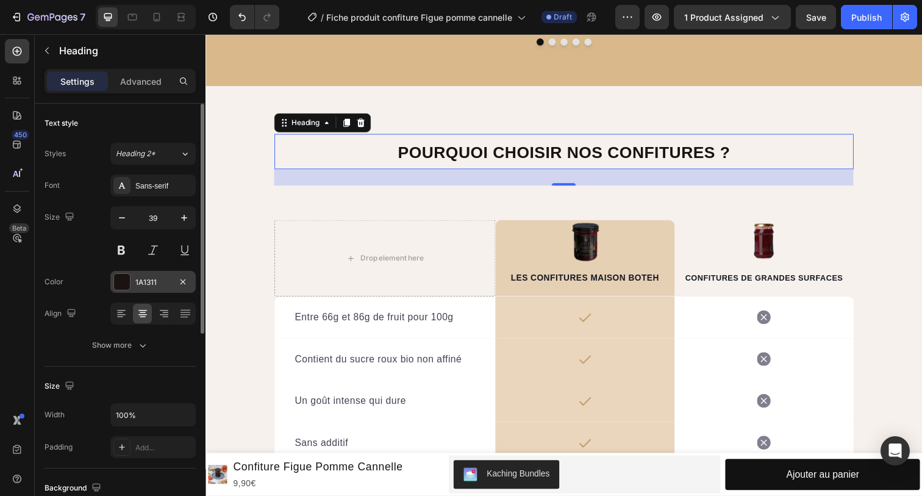
click at [143, 280] on div "1A1311" at bounding box center [152, 282] width 35 height 11
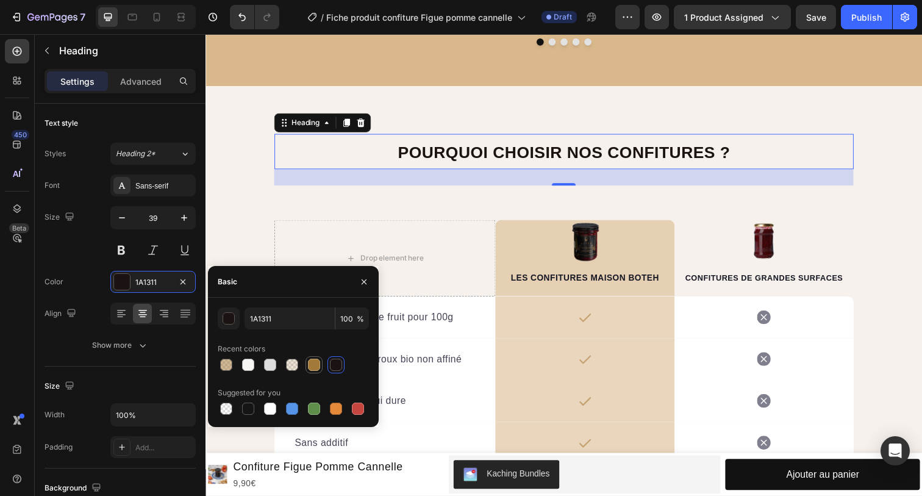
click at [312, 365] on div at bounding box center [314, 364] width 12 height 12
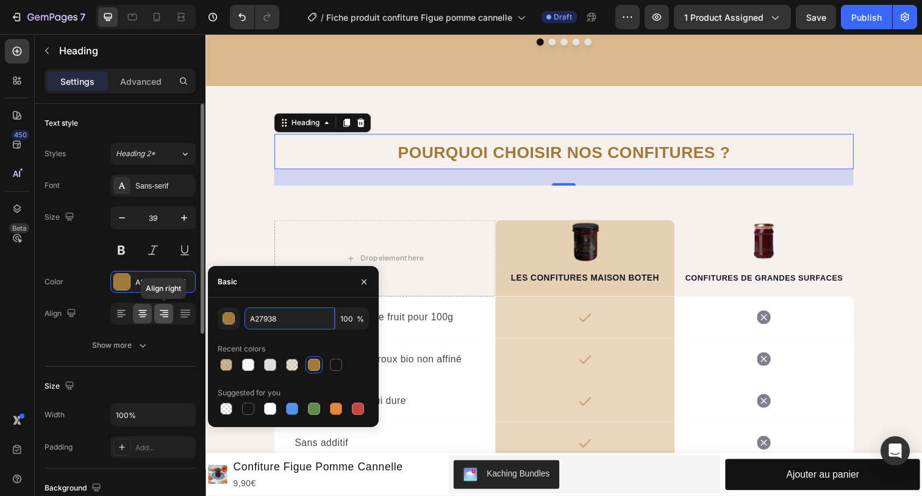
drag, startPoint x: 277, startPoint y: 316, endPoint x: 165, endPoint y: 307, distance: 112.6
click at [165, 307] on div "450 Beta Sections(18) Elements(84) Section Element Hero Section Product Detail …" at bounding box center [102, 264] width 205 height 461
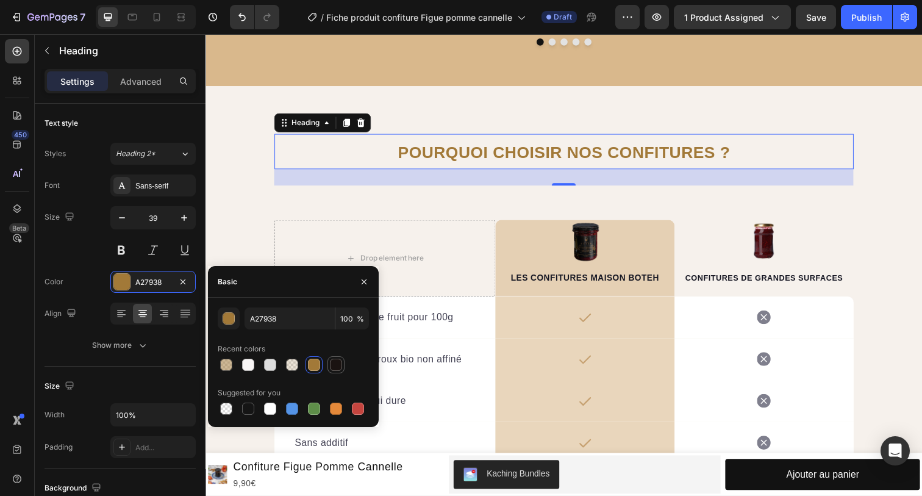
click at [337, 365] on div at bounding box center [336, 364] width 12 height 12
type input "1A1311"
